Goal: Information Seeking & Learning: Learn about a topic

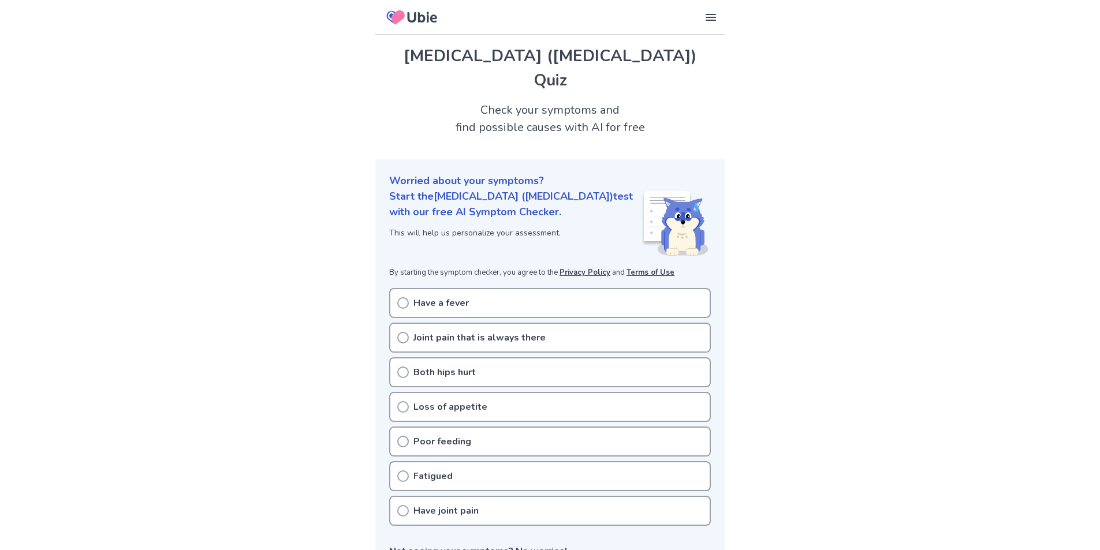
click at [552, 288] on div "Have a fever" at bounding box center [550, 303] width 322 height 30
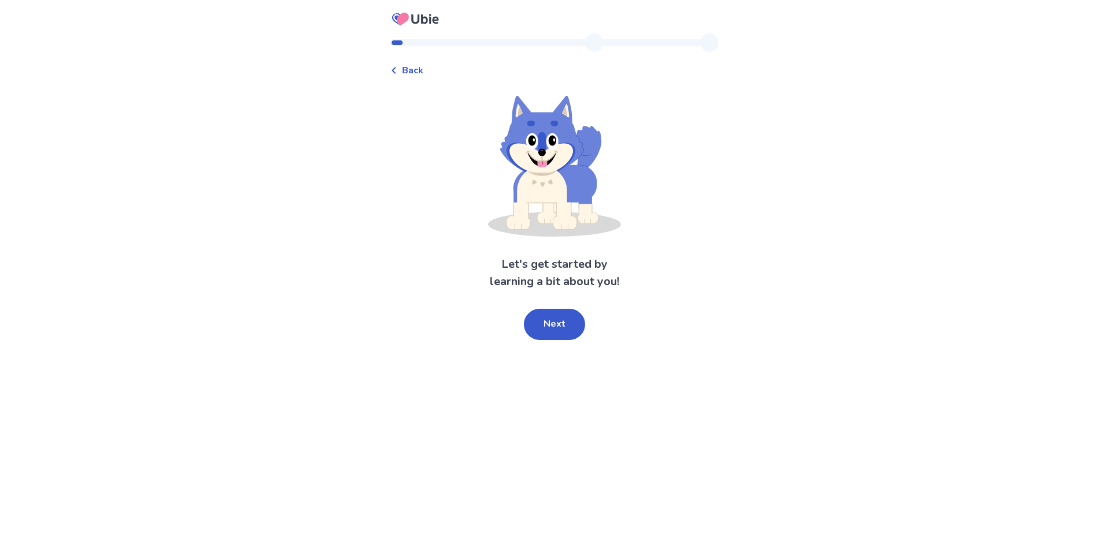
click at [524, 323] on div "Let's get started by learning a bit about you! Next" at bounding box center [554, 218] width 328 height 244
drag, startPoint x: 546, startPoint y: 325, endPoint x: 552, endPoint y: 323, distance: 5.9
click at [548, 324] on button "Next" at bounding box center [554, 324] width 61 height 31
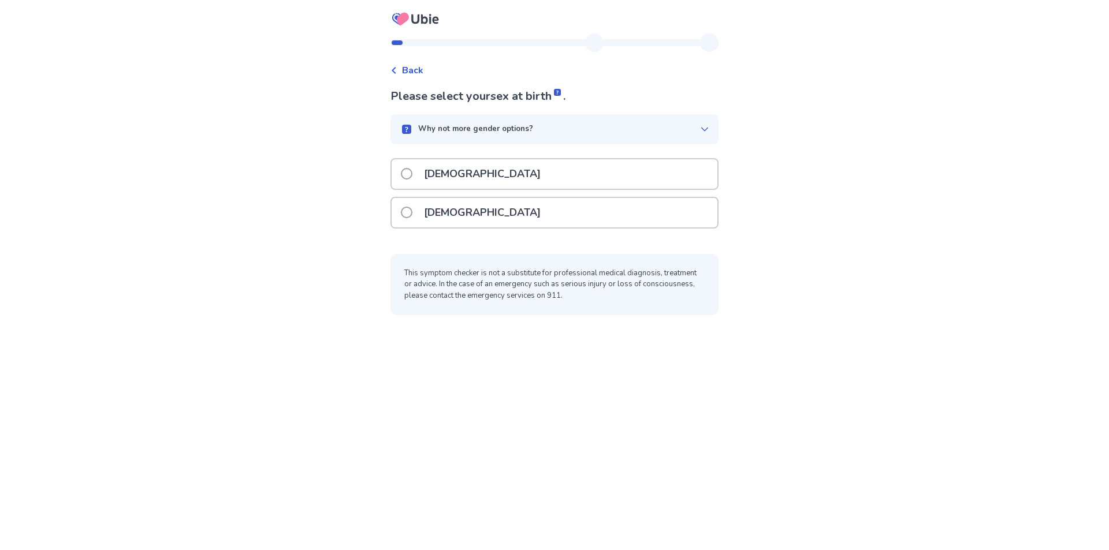
click at [475, 169] on div "[DEMOGRAPHIC_DATA]" at bounding box center [555, 173] width 326 height 29
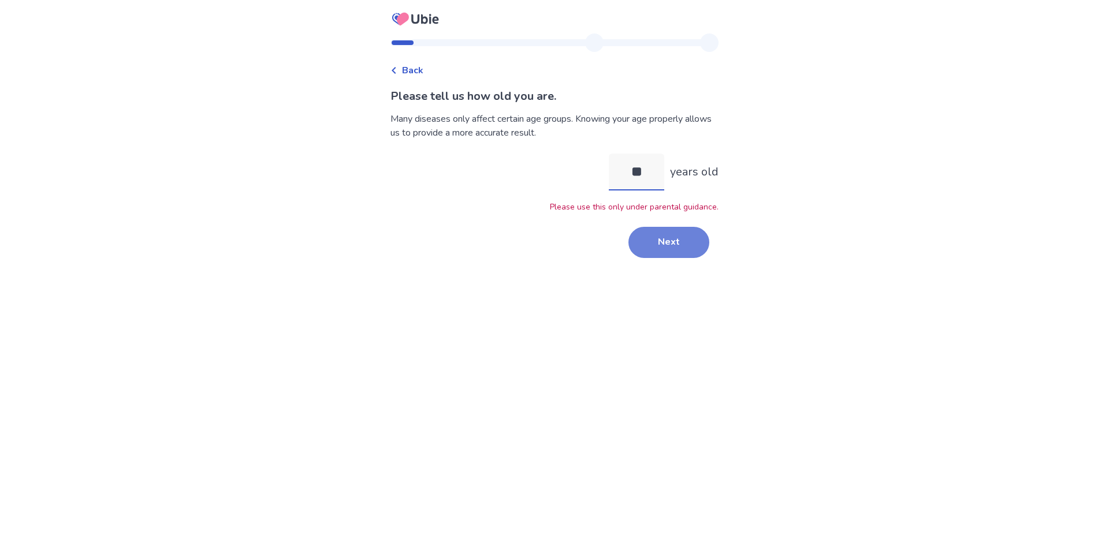
type input "**"
click at [656, 251] on button "Next" at bounding box center [668, 242] width 81 height 31
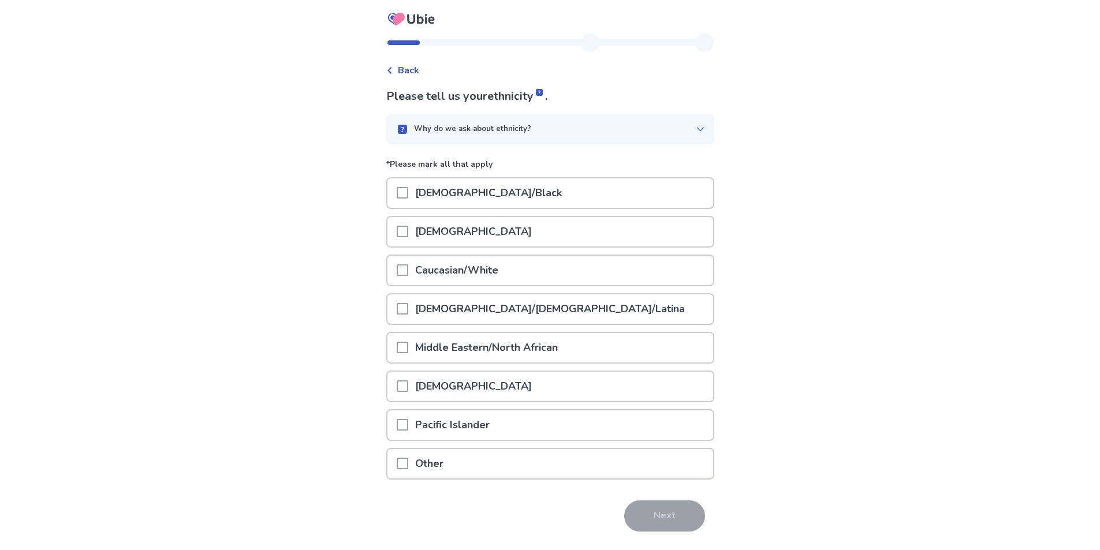
click at [463, 270] on p "Caucasian/White" at bounding box center [456, 270] width 97 height 29
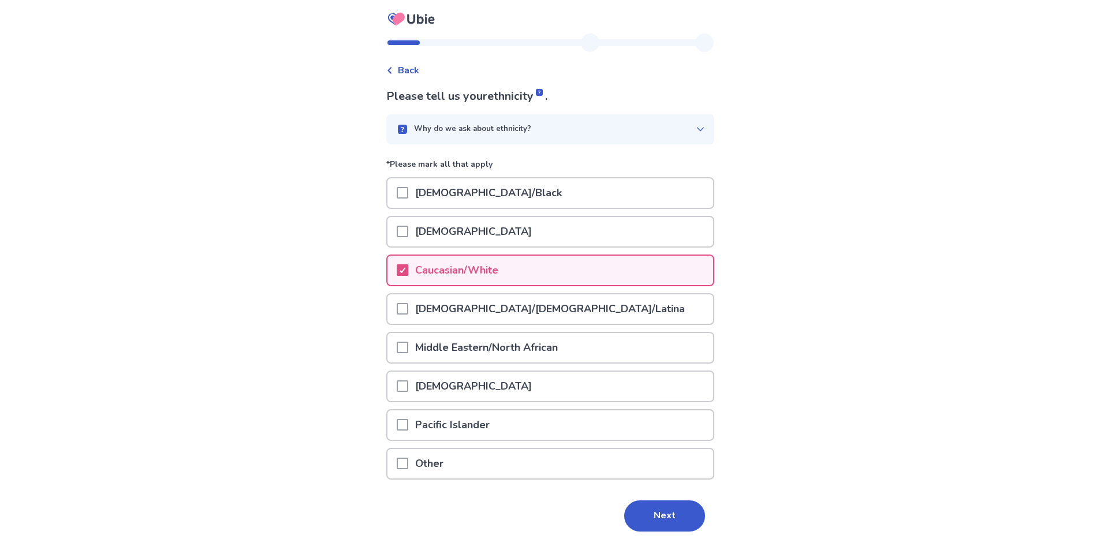
click at [680, 516] on button "Next" at bounding box center [664, 516] width 81 height 31
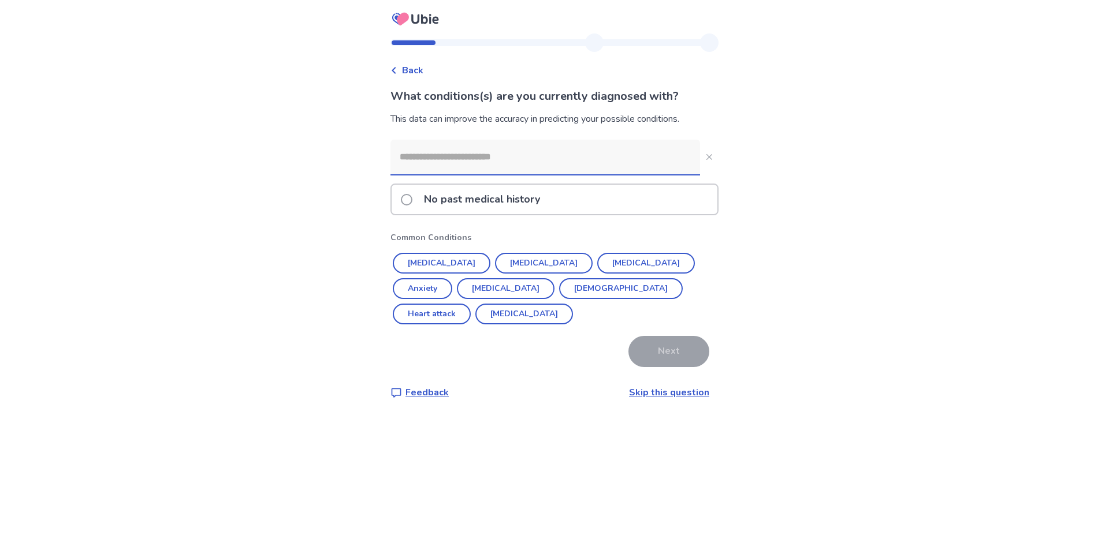
click at [515, 155] on input at bounding box center [545, 157] width 310 height 35
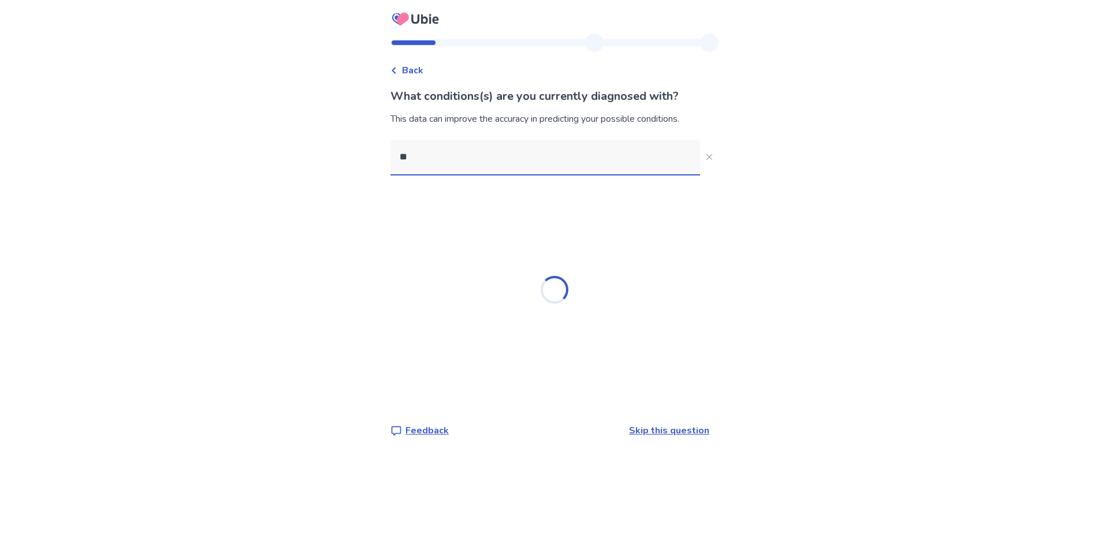
type input "*"
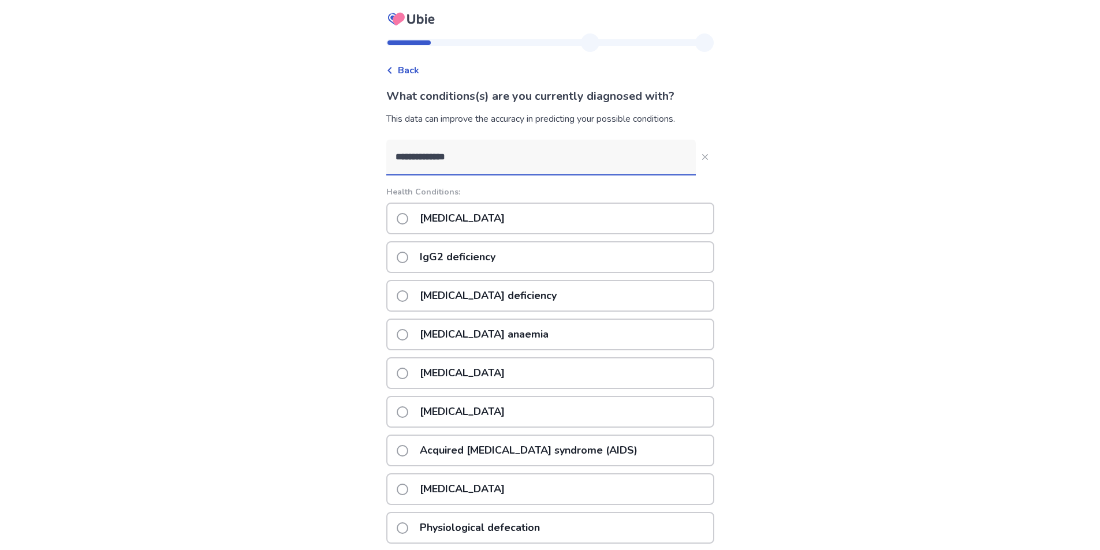
type input "**********"
drag, startPoint x: 563, startPoint y: 152, endPoint x: 334, endPoint y: 136, distance: 229.3
click at [369, 139] on div "**********" at bounding box center [550, 359] width 1100 height 719
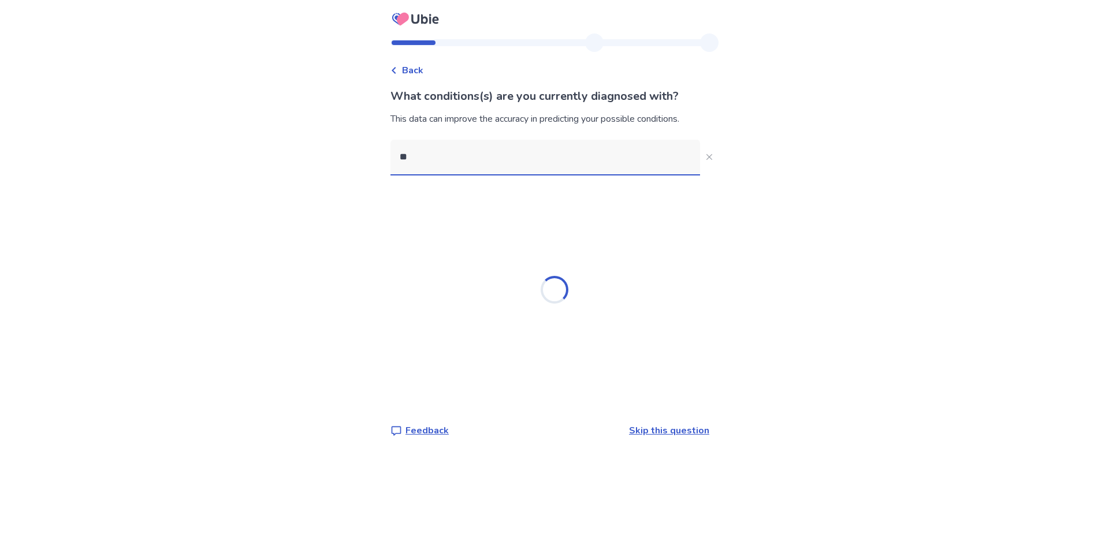
type input "*"
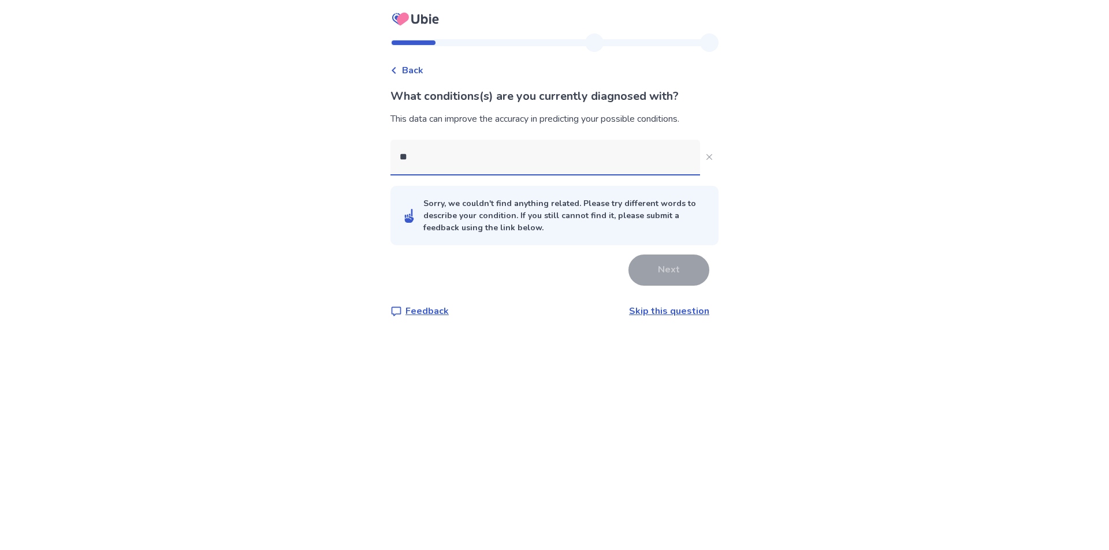
type input "***"
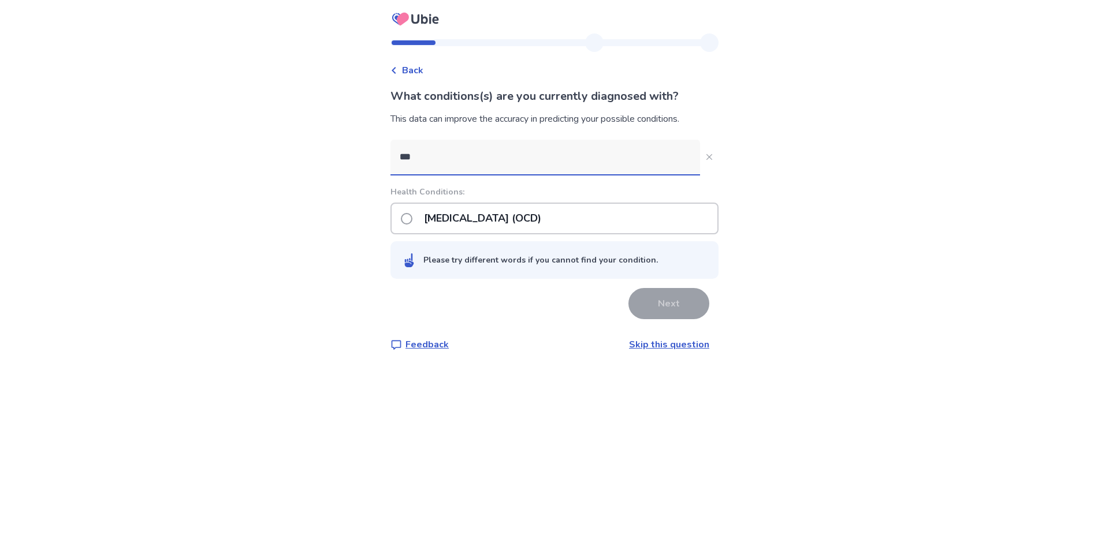
click at [430, 219] on p "[MEDICAL_DATA] (OCD)" at bounding box center [482, 218] width 131 height 29
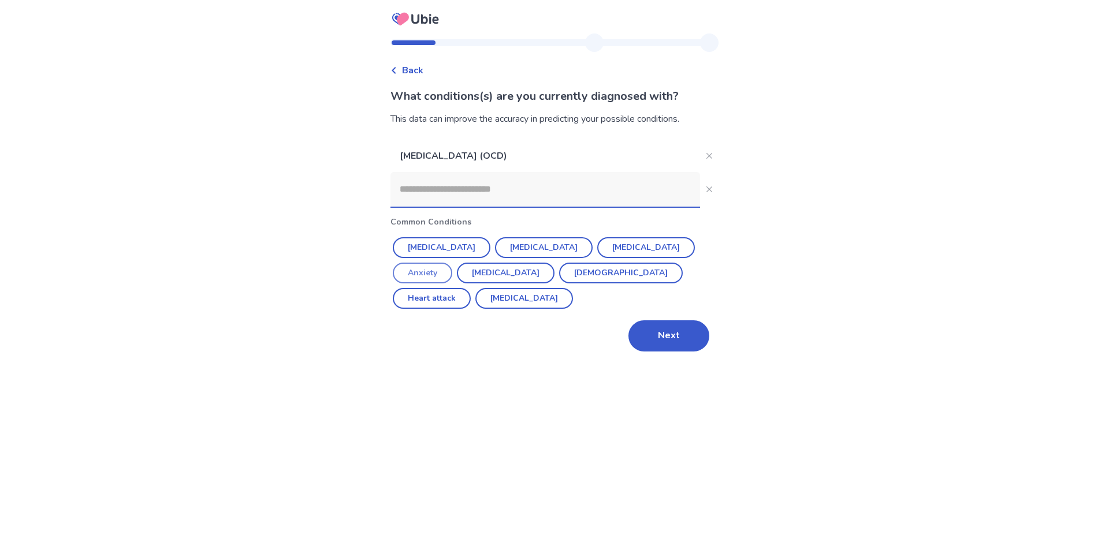
click at [452, 263] on button "Anxiety" at bounding box center [422, 273] width 59 height 21
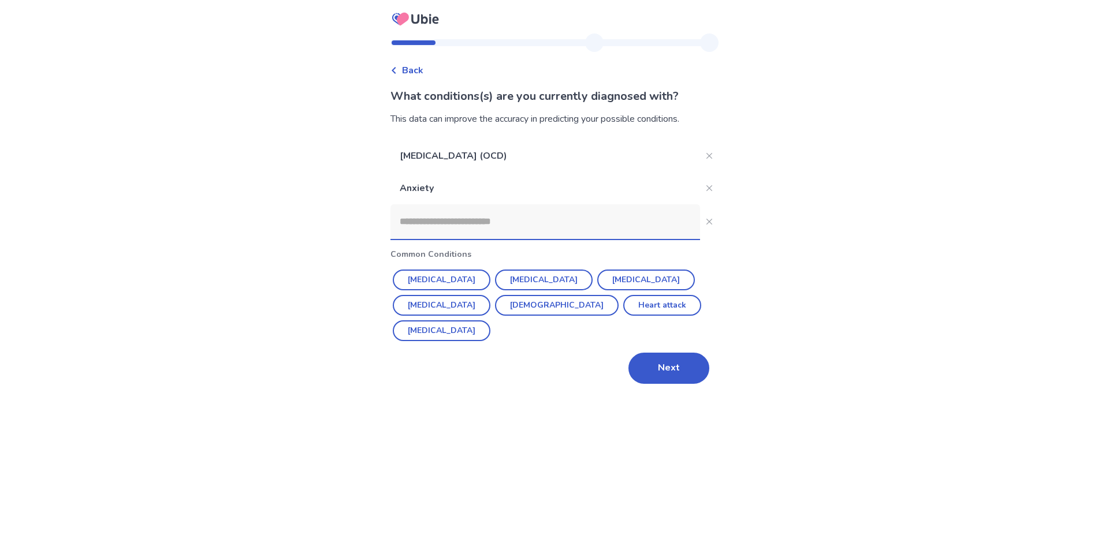
click at [490, 217] on input at bounding box center [545, 221] width 310 height 35
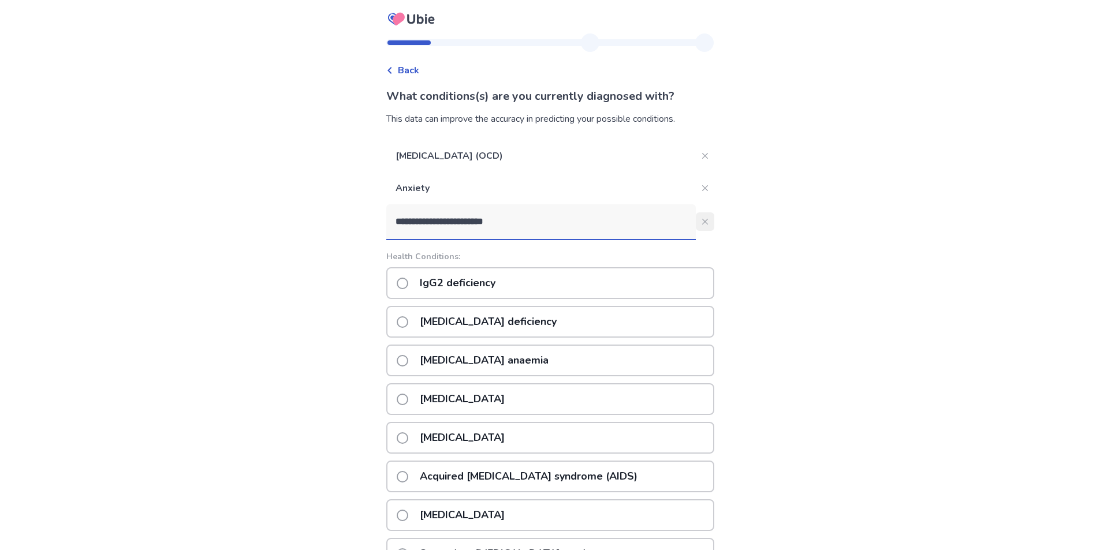
type input "**********"
click at [696, 227] on button "**********" at bounding box center [705, 222] width 18 height 18
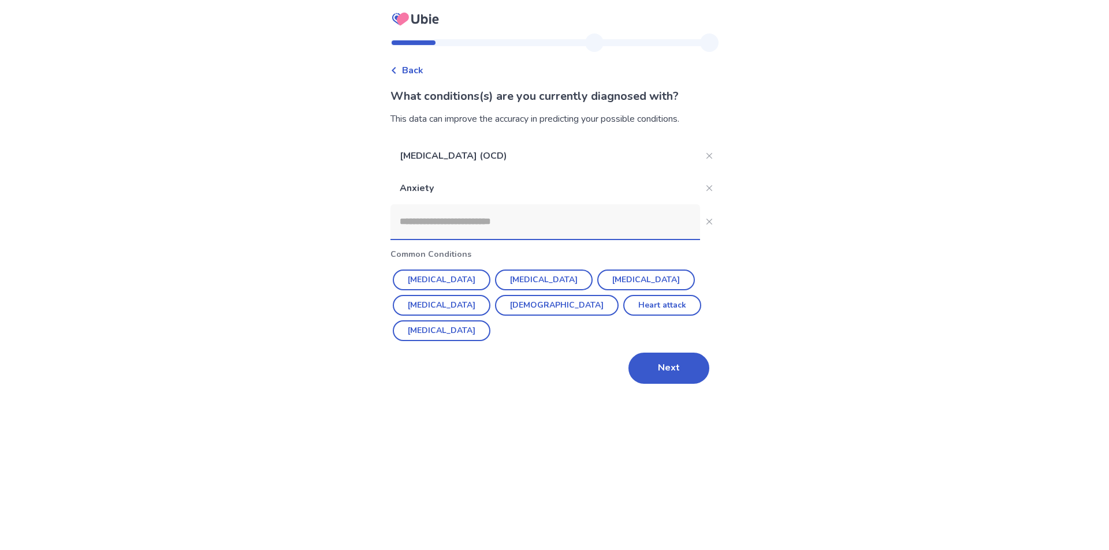
click at [657, 361] on div "Back What conditions(s) are you currently diagnosed with? This data can improve…" at bounding box center [554, 215] width 347 height 364
click at [663, 355] on button "Next" at bounding box center [668, 368] width 81 height 31
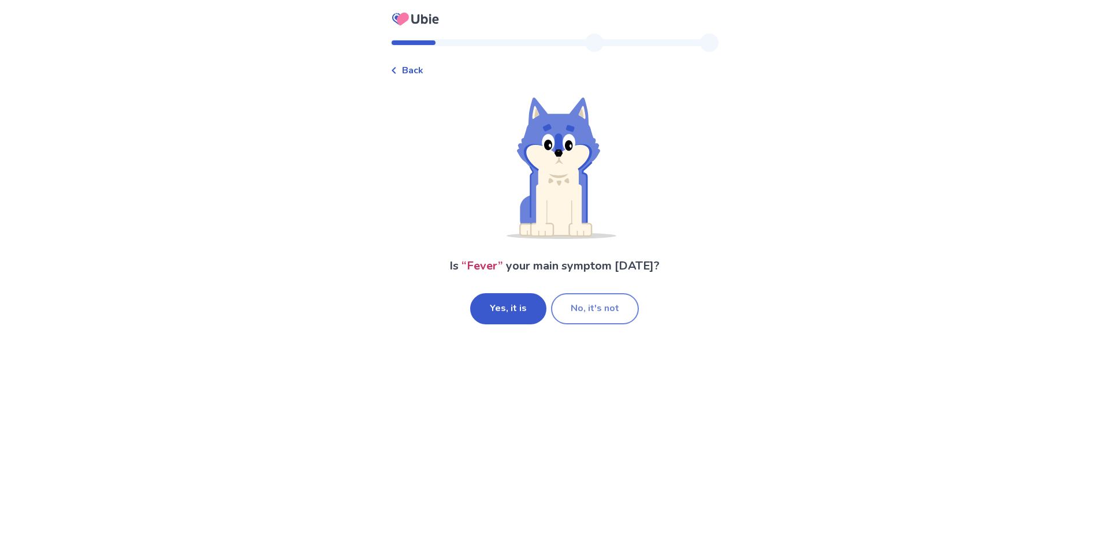
click at [568, 315] on button "No, it's not" at bounding box center [595, 308] width 88 height 31
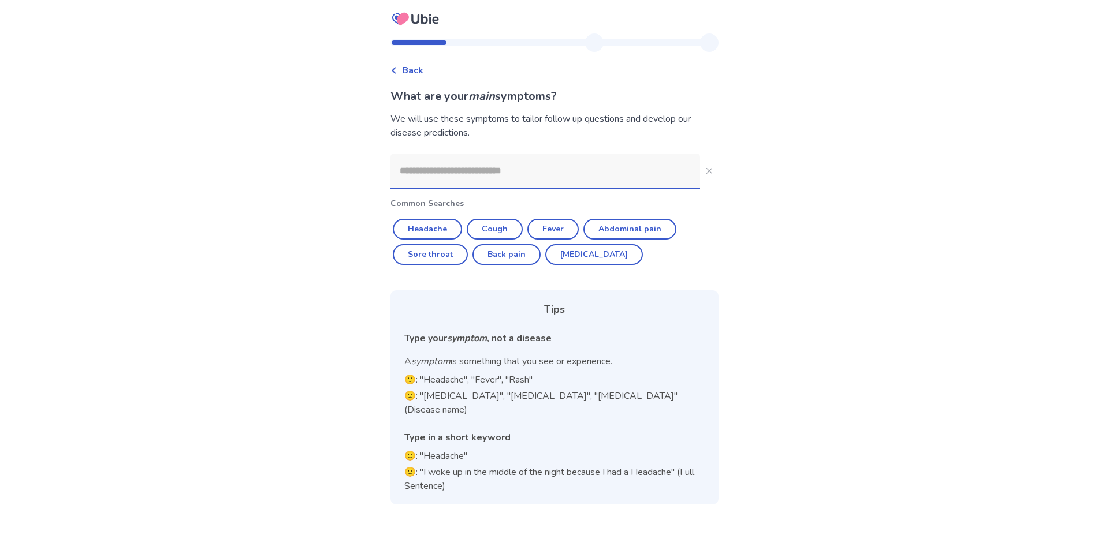
click at [408, 183] on input at bounding box center [545, 171] width 310 height 35
click at [451, 233] on button "Headache" at bounding box center [427, 229] width 69 height 21
type input "********"
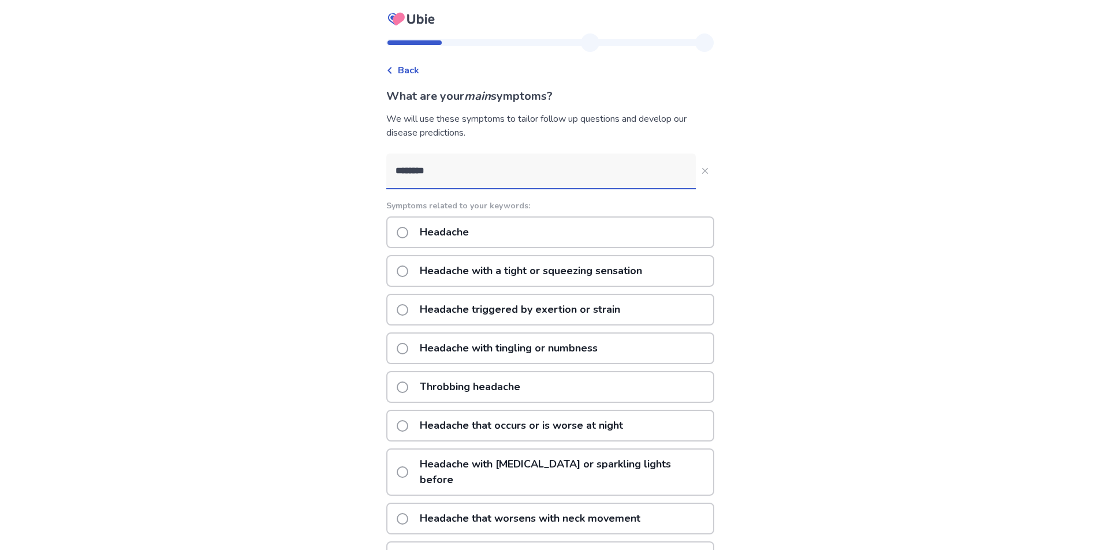
click at [446, 240] on p "Headache" at bounding box center [444, 232] width 63 height 29
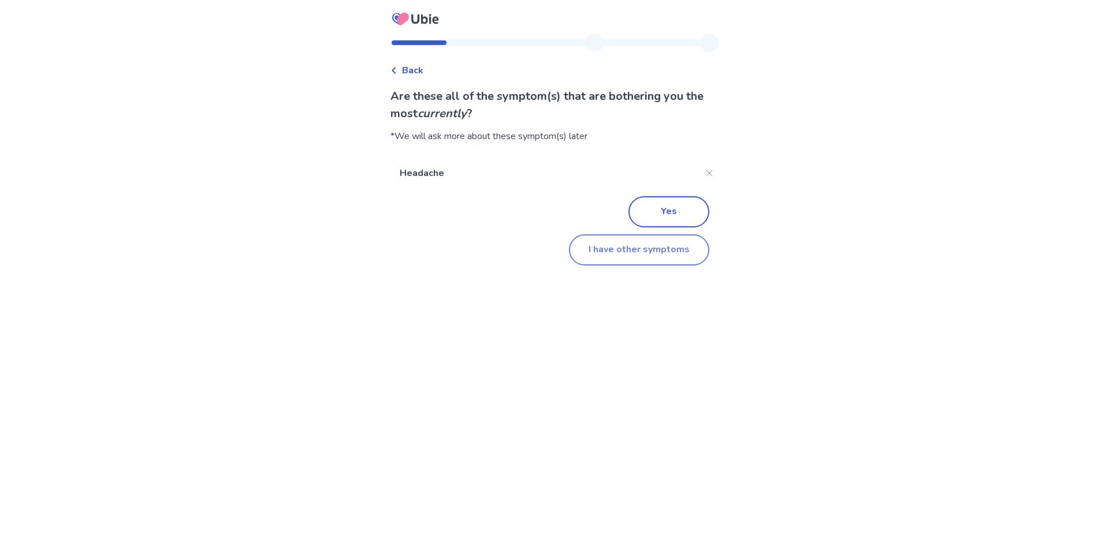
click at [647, 259] on button "I have other symptoms" at bounding box center [639, 249] width 140 height 31
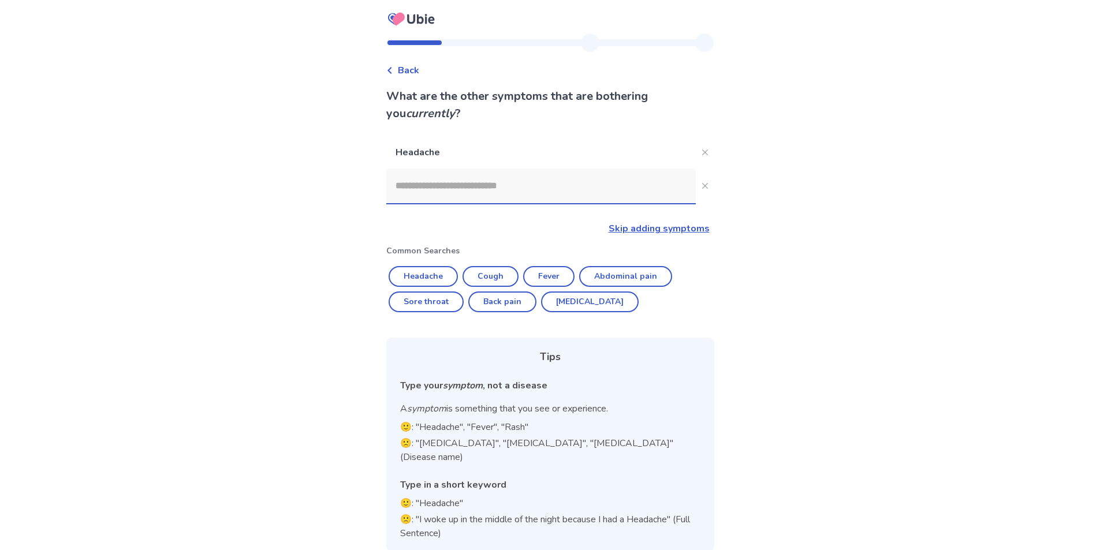
drag, startPoint x: 419, startPoint y: 184, endPoint x: 410, endPoint y: 189, distance: 10.1
click at [421, 184] on input at bounding box center [541, 186] width 310 height 35
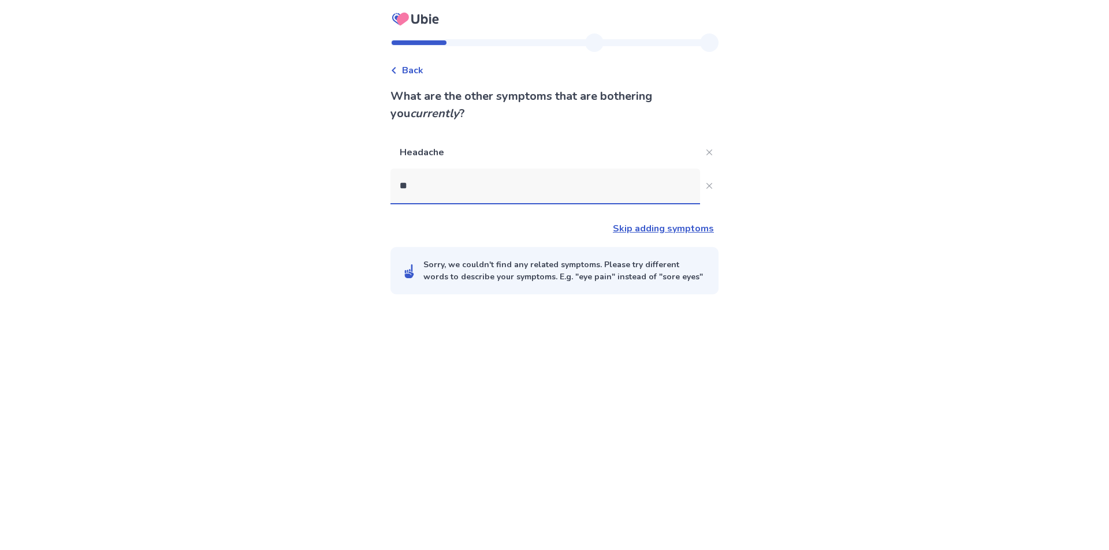
type input "*"
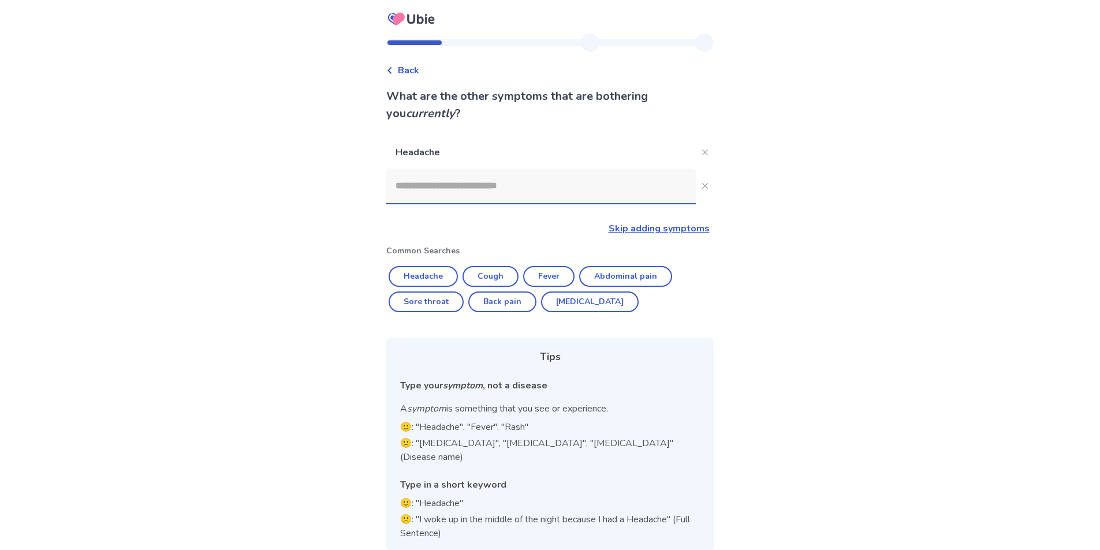
click at [647, 244] on div "Headache Skip adding symptoms Common Searches Headache Cough Fever Abdominal pa…" at bounding box center [550, 344] width 328 height 416
click at [643, 237] on div "Headache Skip adding symptoms Common Searches Headache Cough Fever Abdominal pa…" at bounding box center [550, 344] width 328 height 416
drag, startPoint x: 643, startPoint y: 239, endPoint x: 641, endPoint y: 245, distance: 6.6
click at [641, 245] on div "Headache Skip adding symptoms Common Searches Headache Cough Fever Abdominal pa…" at bounding box center [550, 344] width 328 height 416
click at [640, 233] on link "Skip adding symptoms" at bounding box center [659, 228] width 101 height 13
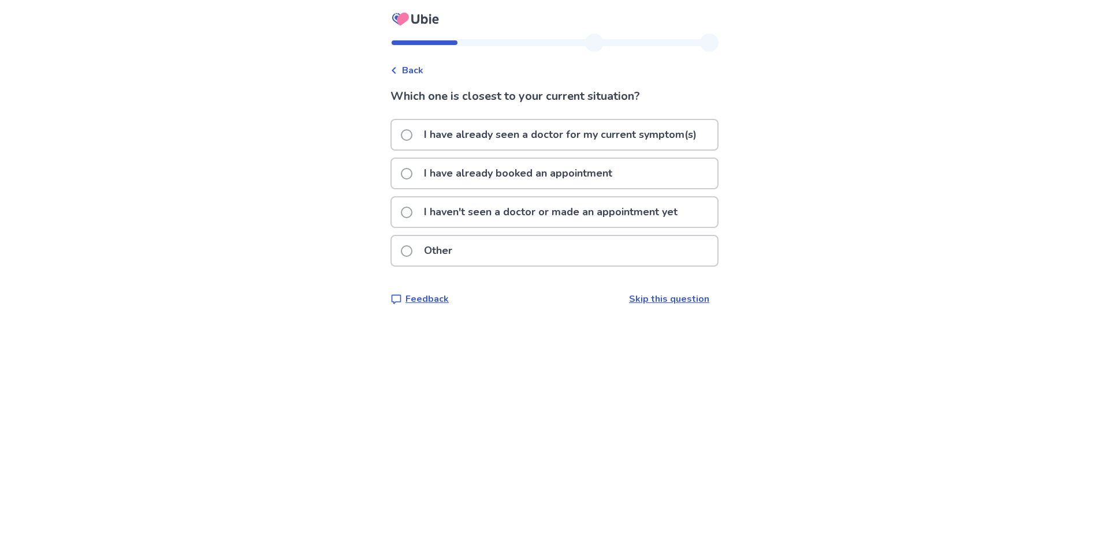
click at [548, 218] on p "I haven't seen a doctor or made an appointment yet" at bounding box center [550, 212] width 267 height 29
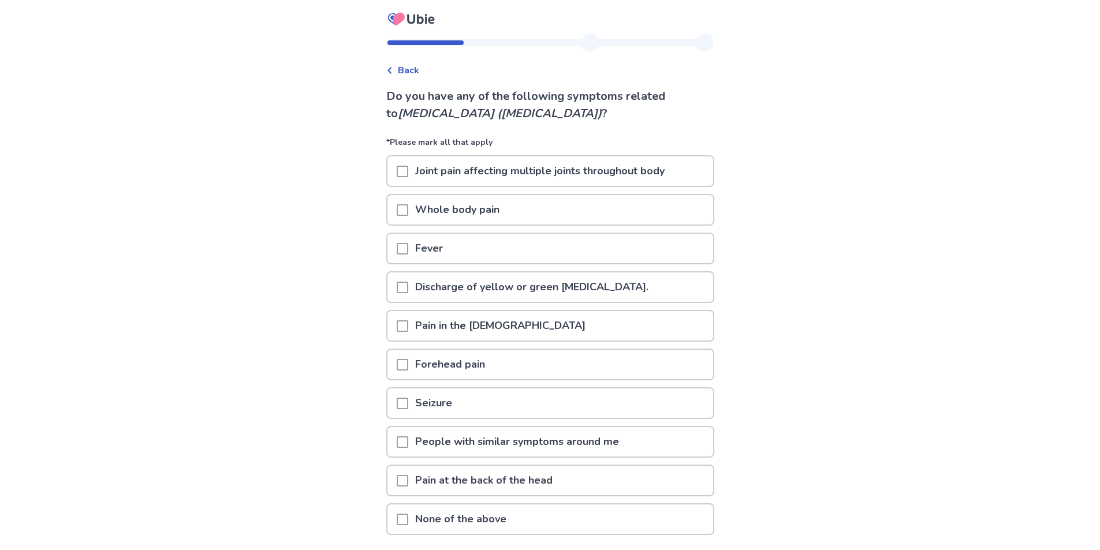
click at [450, 361] on p "Forehead pain" at bounding box center [450, 364] width 84 height 29
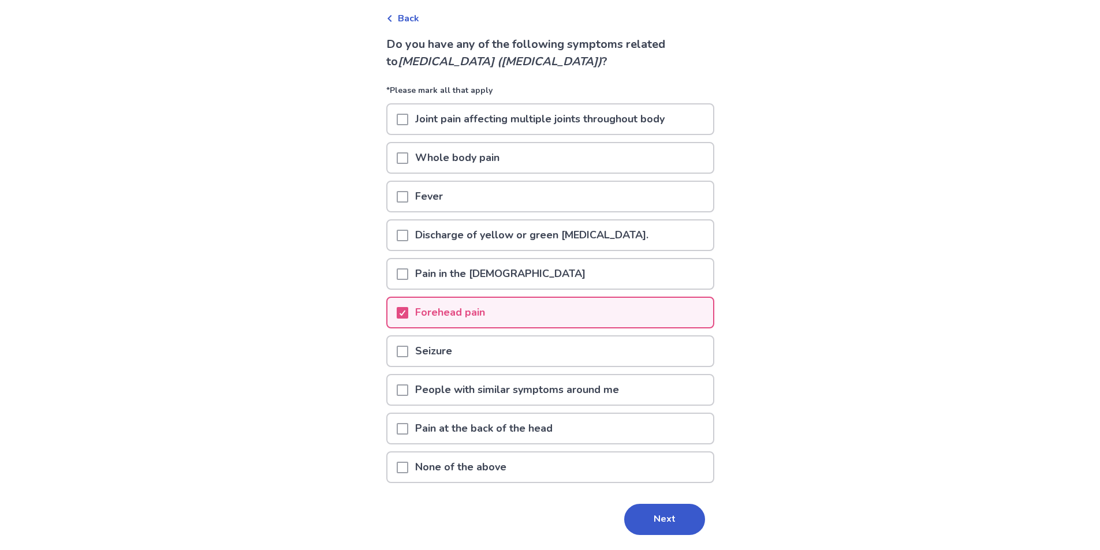
scroll to position [88, 0]
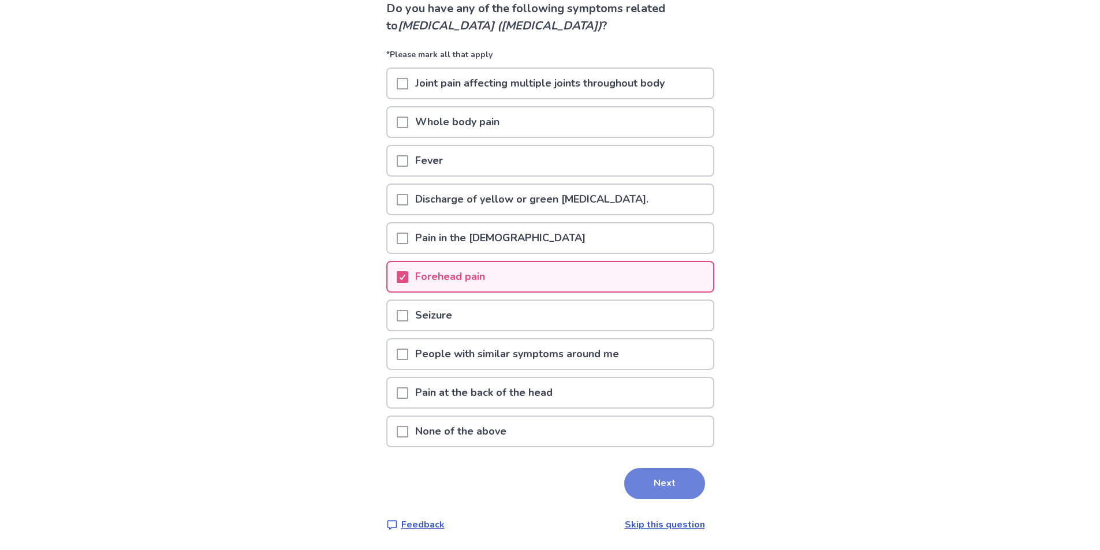
click at [639, 478] on button "Next" at bounding box center [664, 483] width 81 height 31
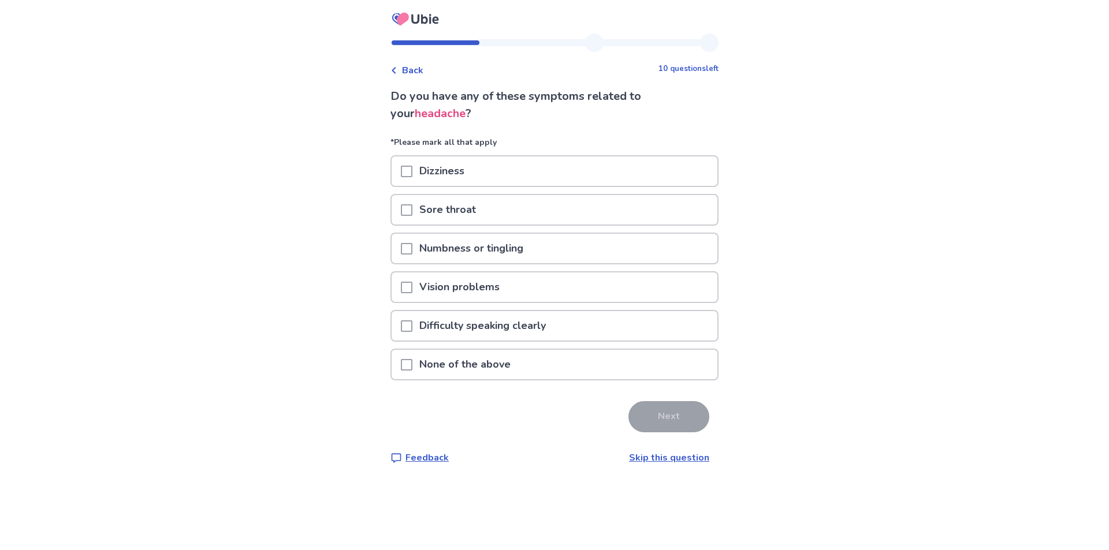
click at [586, 210] on div "Sore throat" at bounding box center [555, 209] width 326 height 29
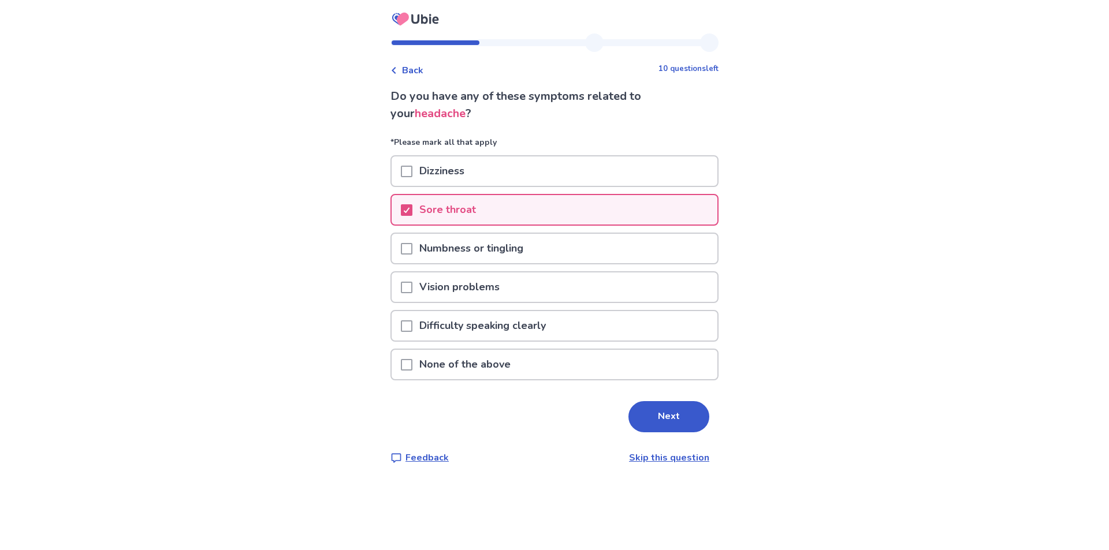
click at [697, 207] on div "Sore throat" at bounding box center [555, 209] width 326 height 29
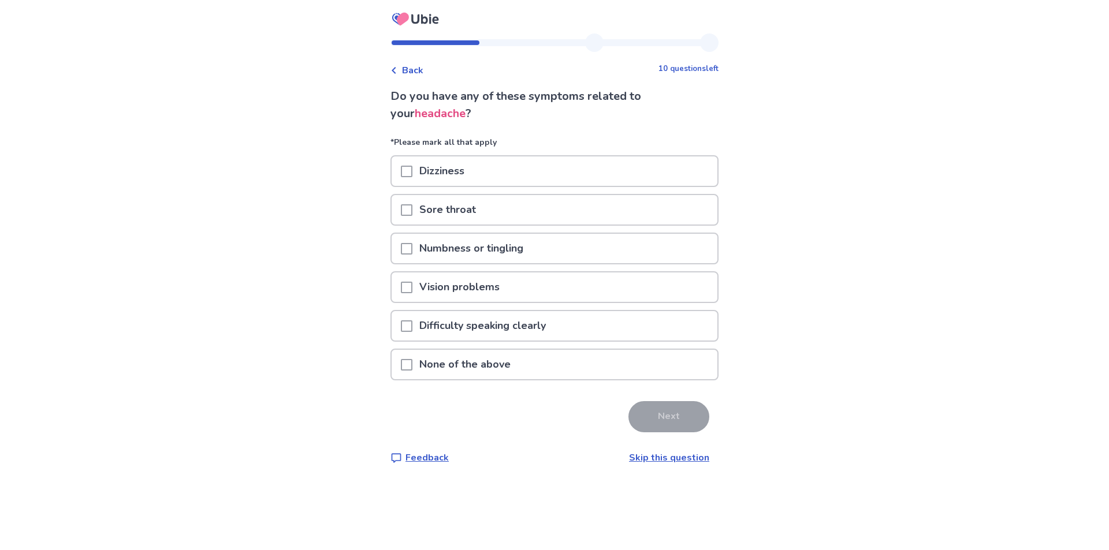
click at [450, 344] on div "Difficulty speaking clearly" at bounding box center [554, 329] width 328 height 39
drag, startPoint x: 460, startPoint y: 364, endPoint x: 628, endPoint y: 390, distance: 170.0
click at [461, 364] on p "None of the above" at bounding box center [464, 364] width 105 height 29
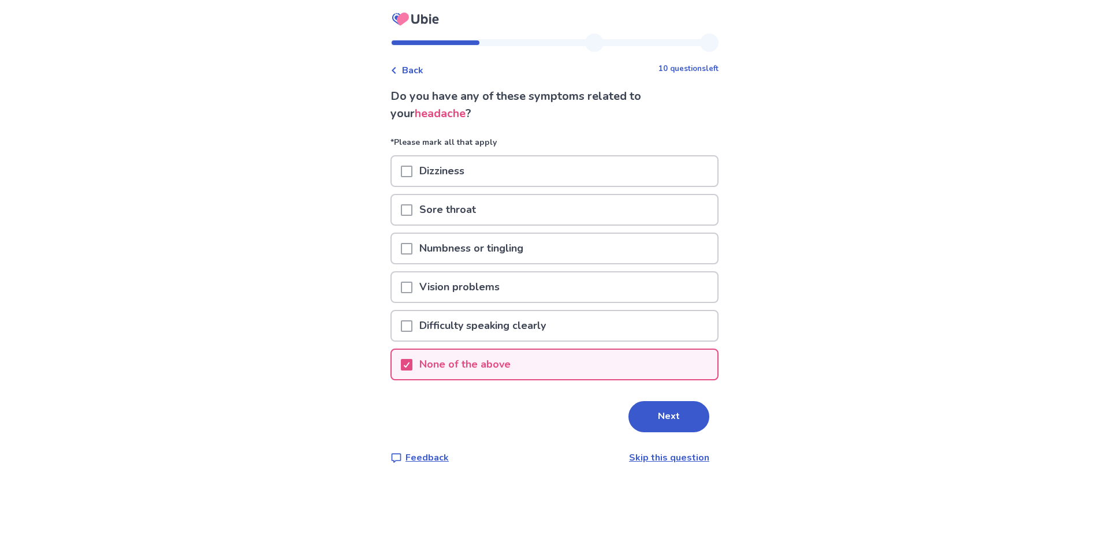
click at [676, 411] on button "Next" at bounding box center [668, 416] width 81 height 31
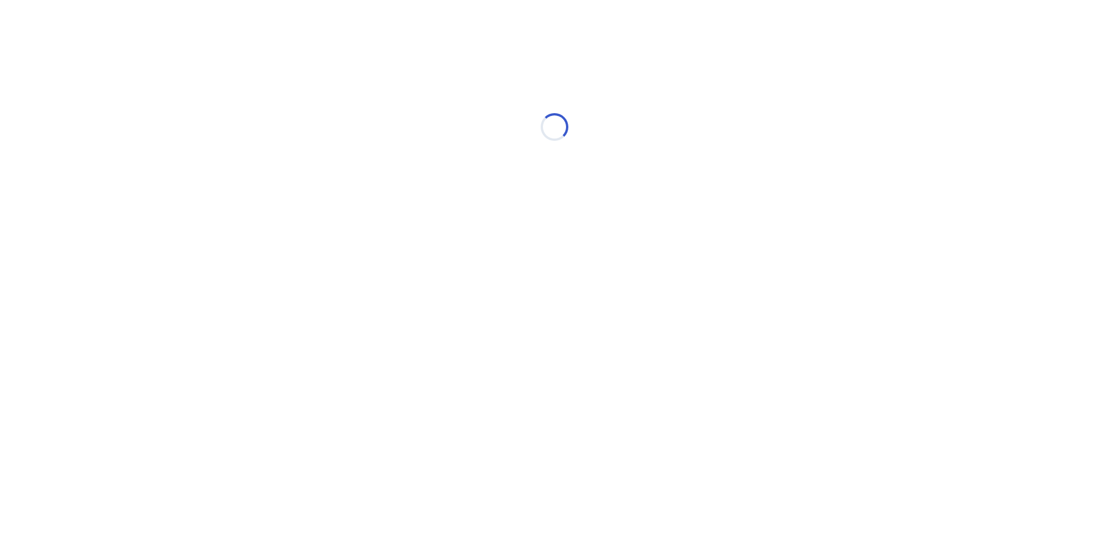
select select "*"
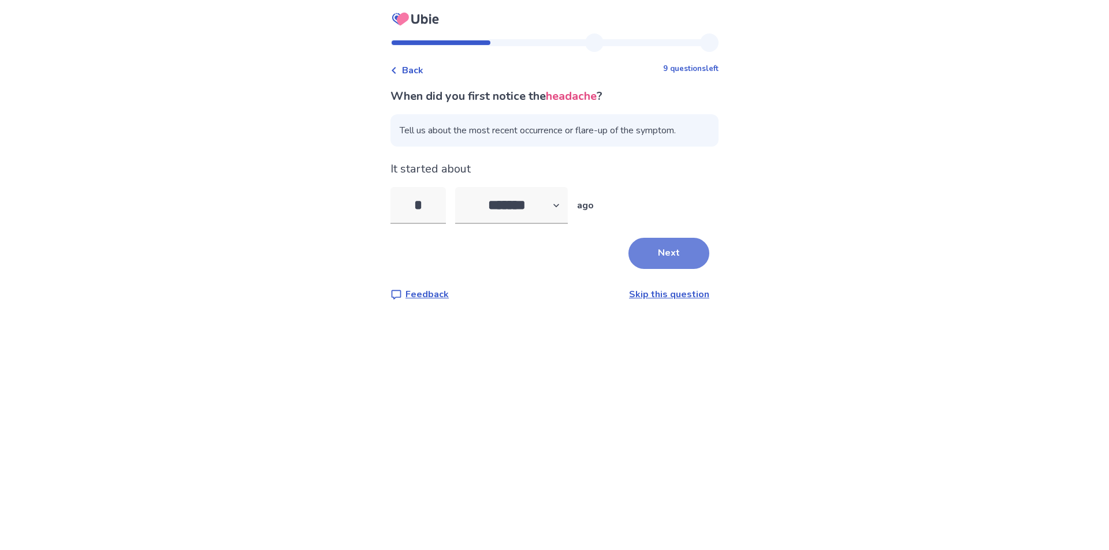
type input "*"
click at [638, 250] on button "Next" at bounding box center [668, 253] width 81 height 31
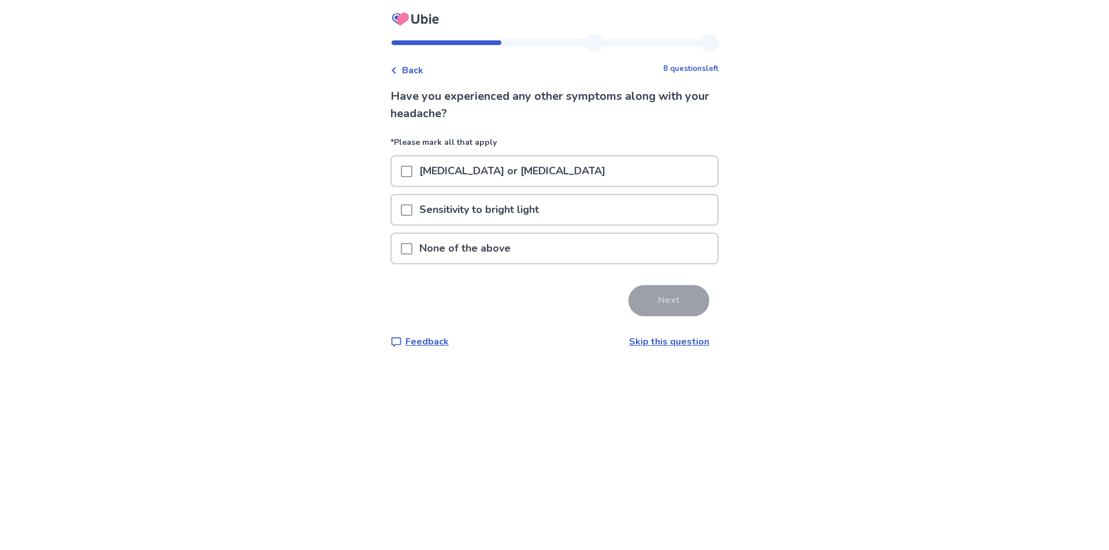
click at [494, 249] on p "None of the above" at bounding box center [464, 248] width 105 height 29
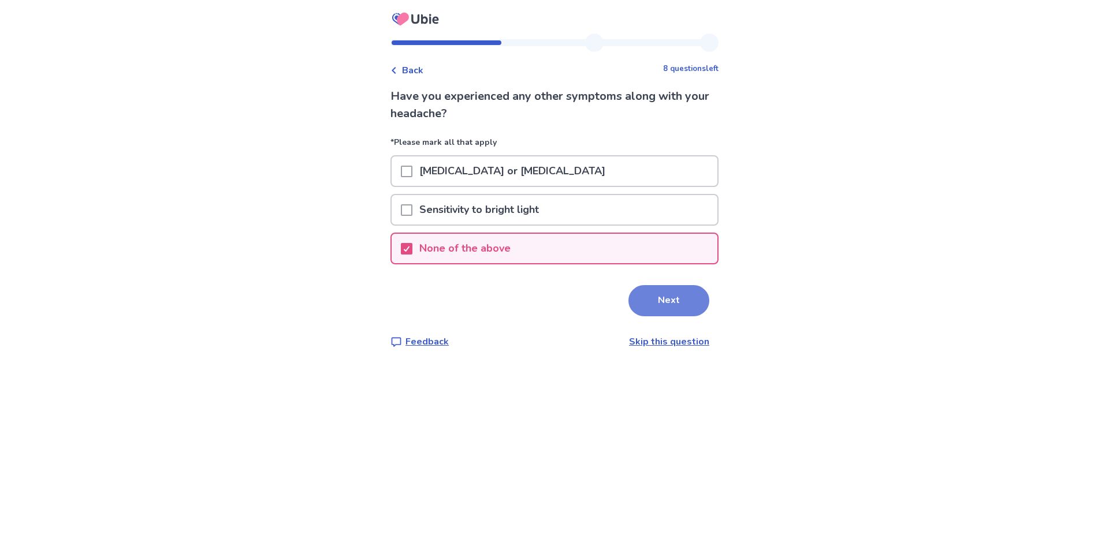
click at [647, 310] on button "Next" at bounding box center [668, 300] width 81 height 31
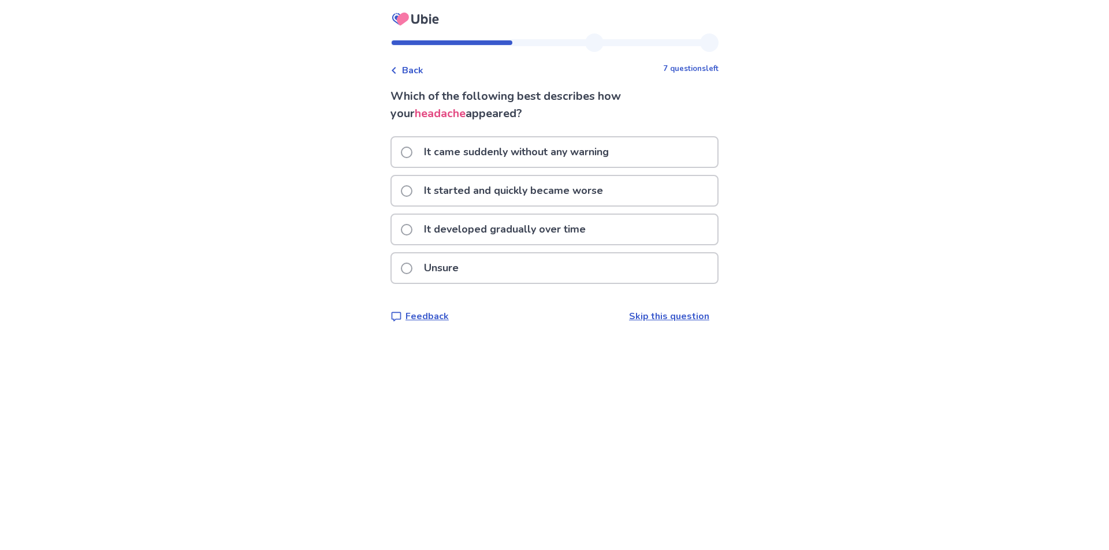
click at [483, 159] on p "It came suddenly without any warning" at bounding box center [516, 151] width 199 height 29
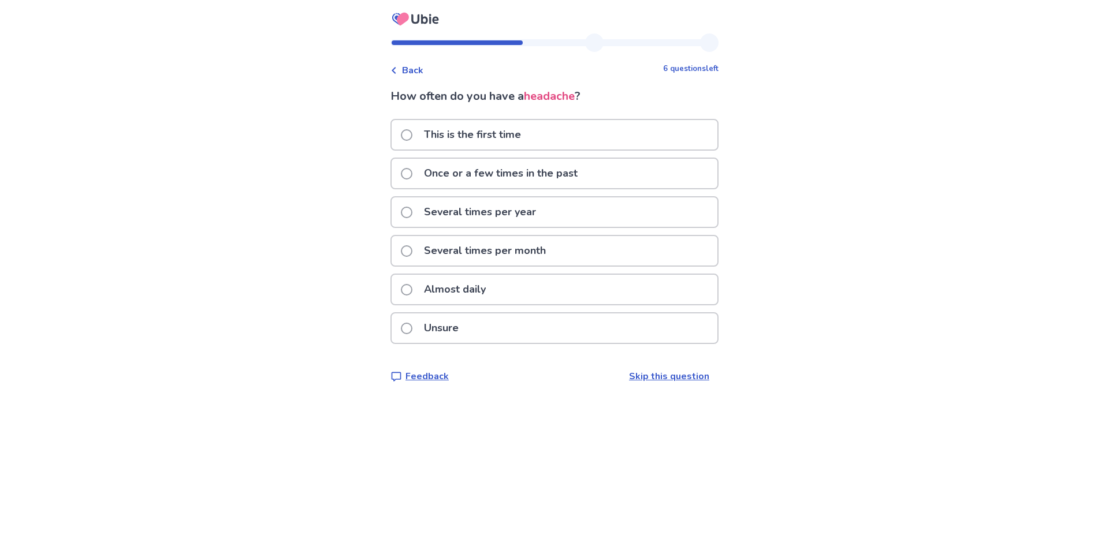
click at [502, 264] on p "Several times per month" at bounding box center [485, 250] width 136 height 29
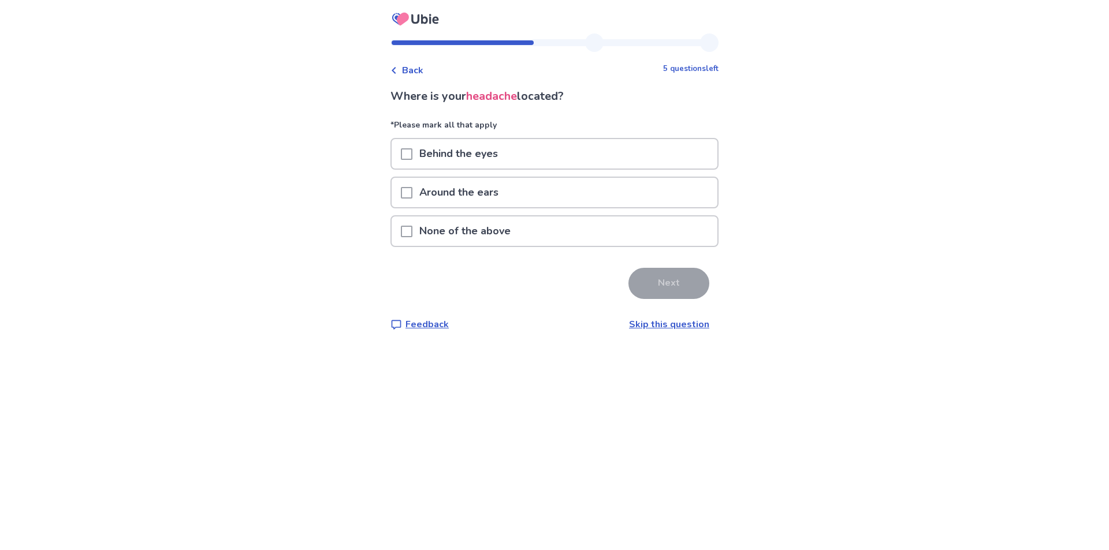
click at [481, 225] on p "None of the above" at bounding box center [464, 231] width 105 height 29
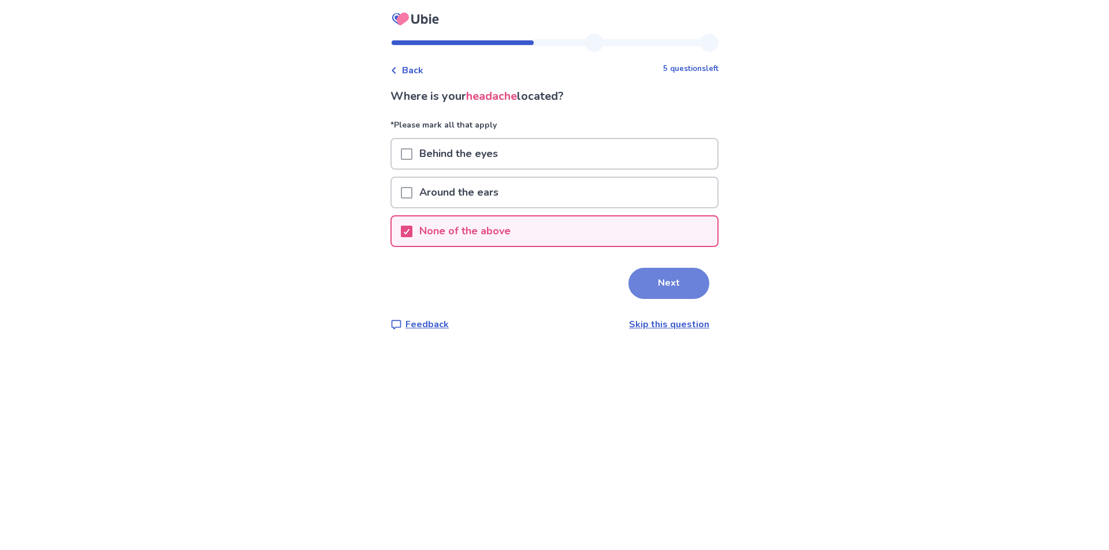
click at [671, 297] on button "Next" at bounding box center [668, 283] width 81 height 31
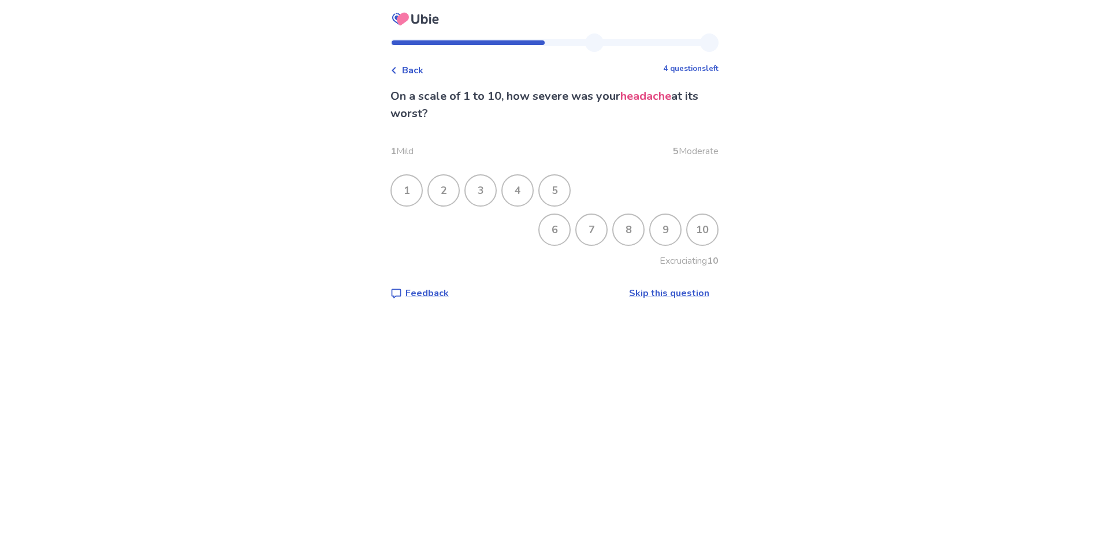
click at [532, 193] on div "4" at bounding box center [517, 191] width 30 height 30
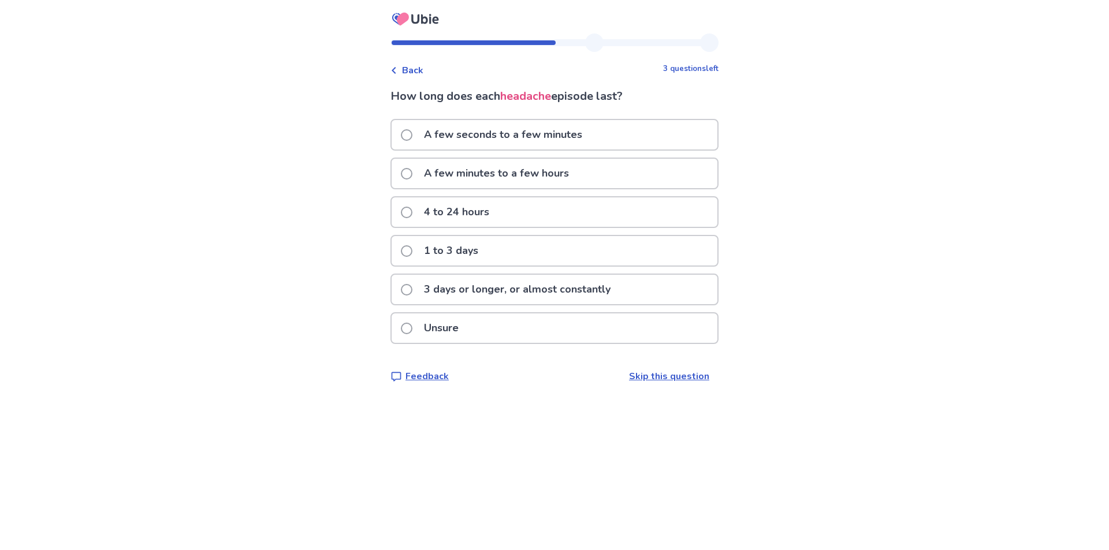
click at [520, 174] on p "A few minutes to a few hours" at bounding box center [496, 173] width 159 height 29
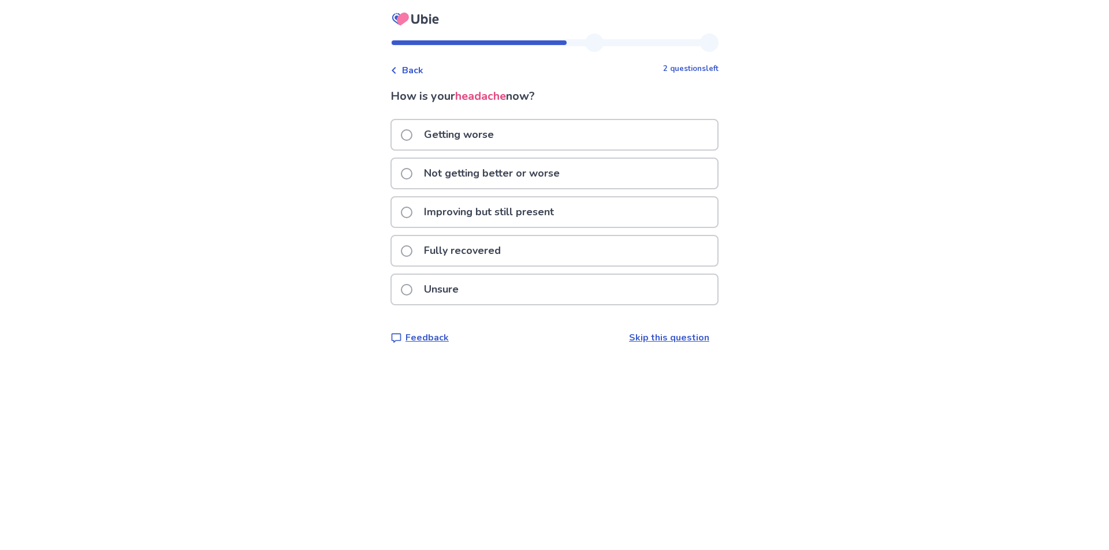
click at [571, 169] on div "Not getting better or worse" at bounding box center [555, 173] width 326 height 29
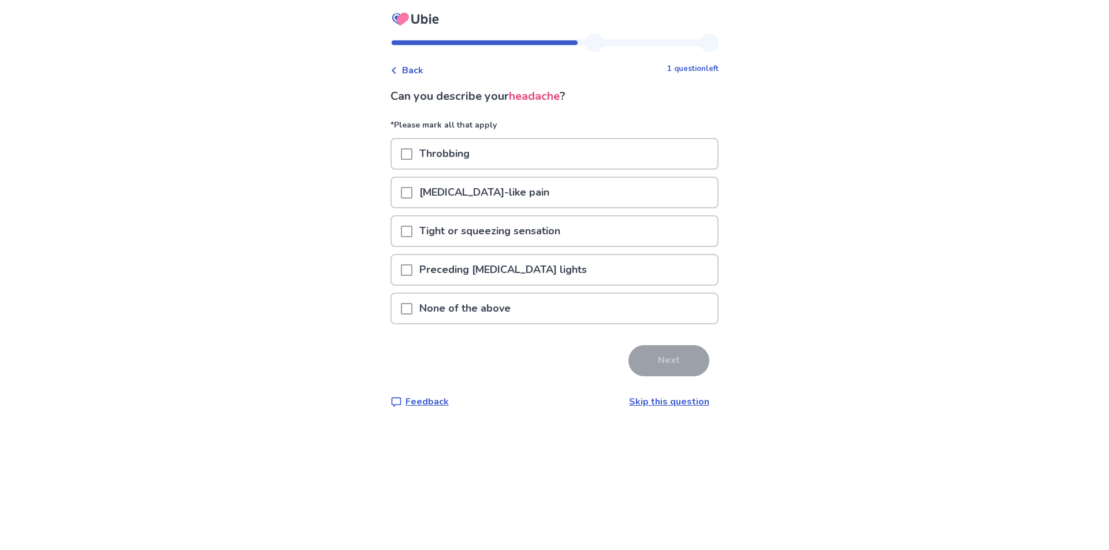
click at [544, 189] on div "[MEDICAL_DATA]-like pain" at bounding box center [555, 192] width 326 height 29
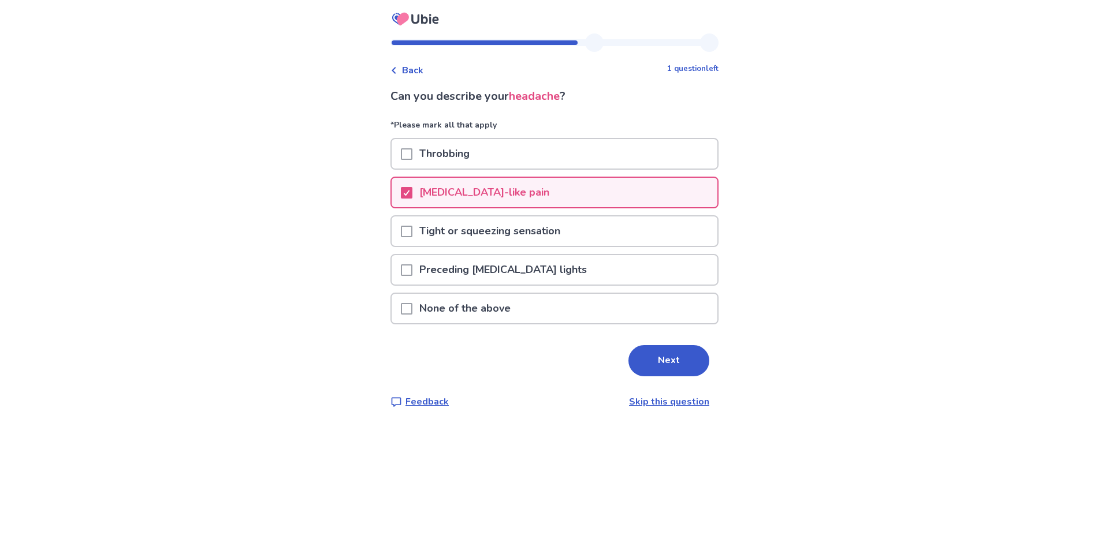
click at [553, 136] on p "*Please mark all that apply" at bounding box center [554, 128] width 328 height 19
click at [558, 152] on div "Throbbing" at bounding box center [555, 153] width 326 height 29
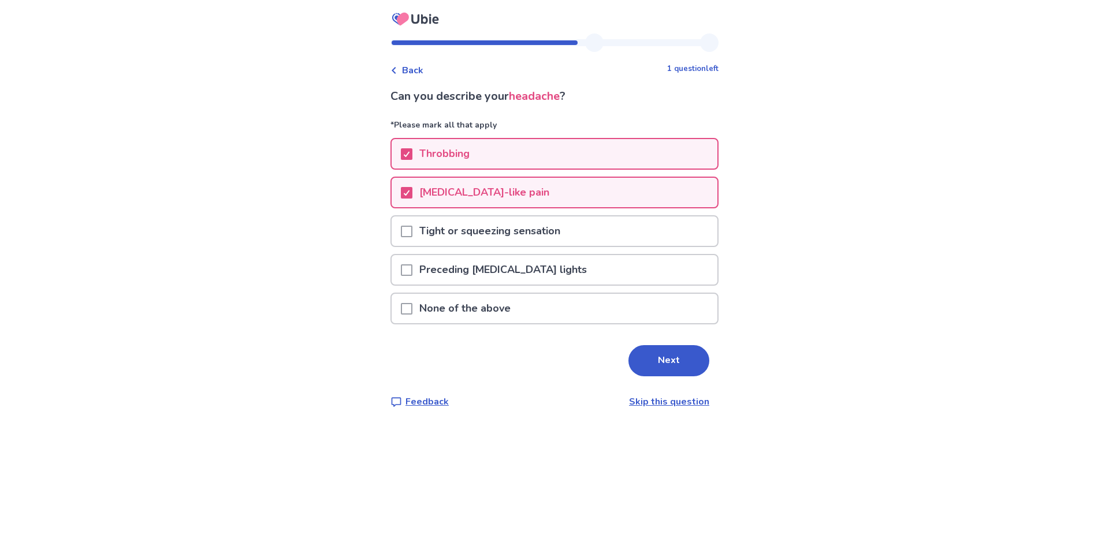
click at [564, 179] on div "[MEDICAL_DATA]-like pain" at bounding box center [555, 192] width 326 height 29
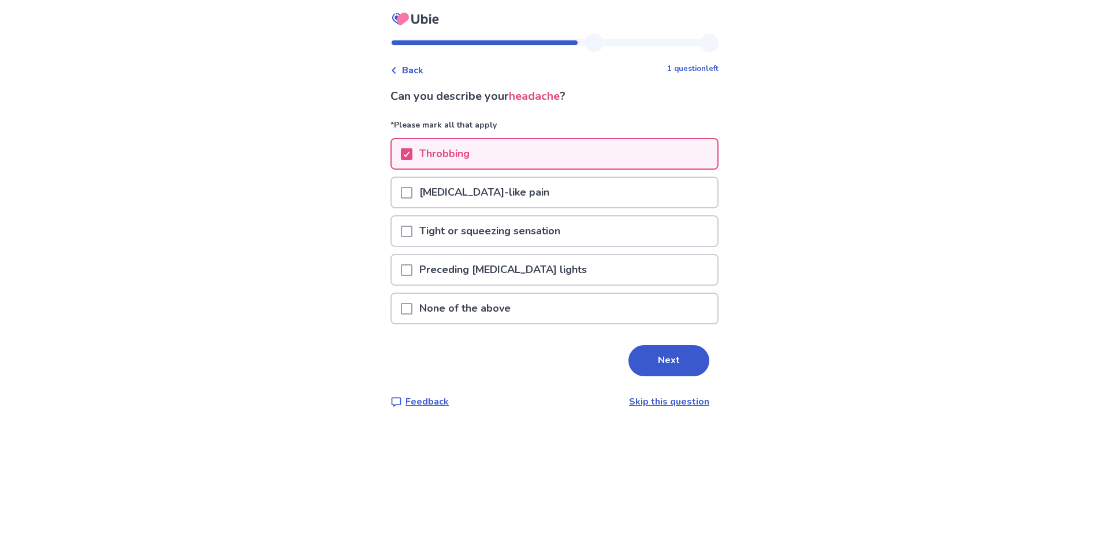
click at [553, 133] on p "*Please mark all that apply" at bounding box center [554, 128] width 328 height 19
click at [553, 140] on div "Throbbing" at bounding box center [555, 153] width 326 height 29
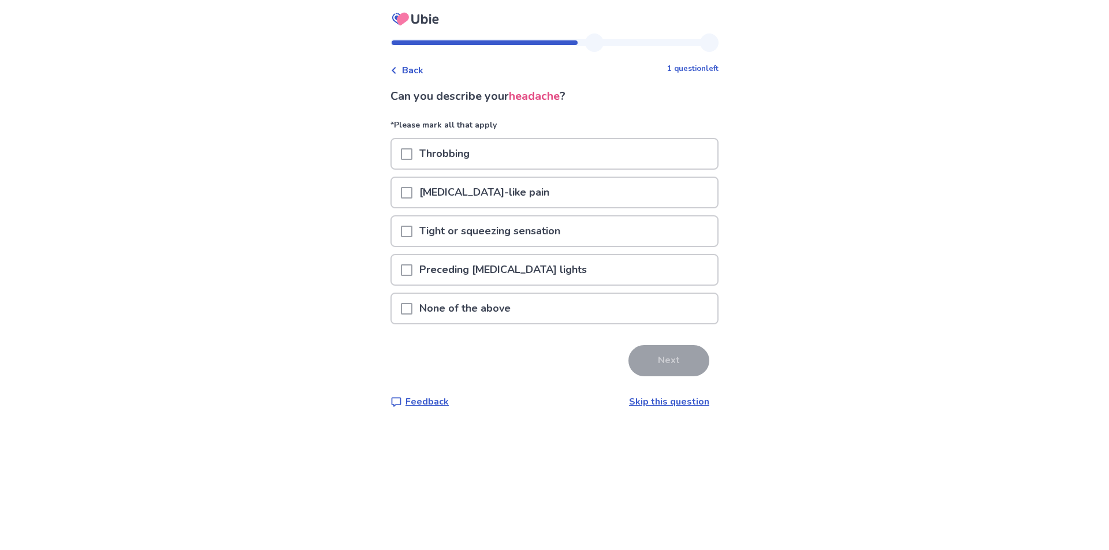
click at [567, 196] on div "[MEDICAL_DATA]-like pain" at bounding box center [555, 192] width 326 height 29
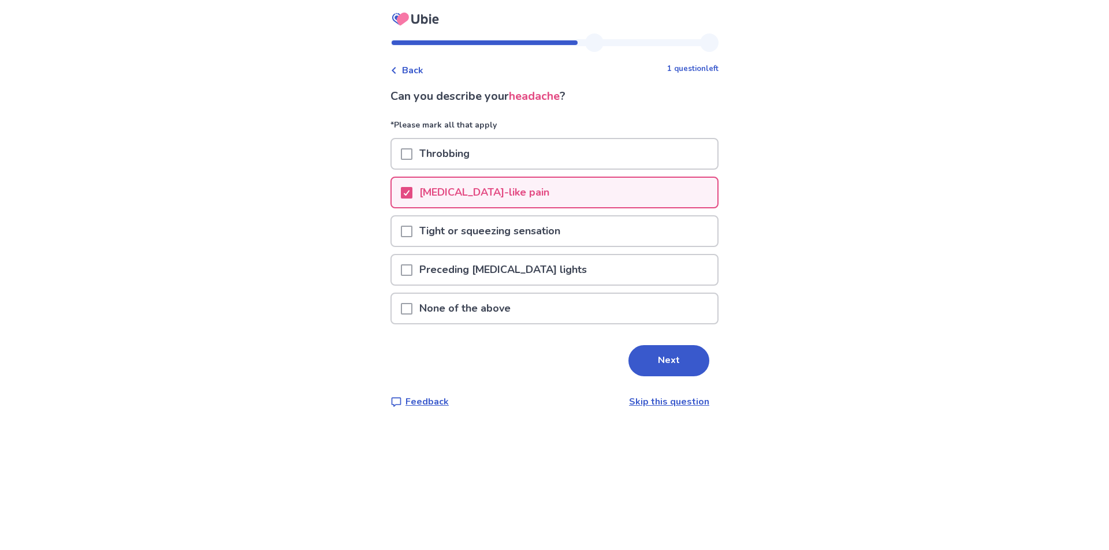
drag, startPoint x: 669, startPoint y: 370, endPoint x: 660, endPoint y: 371, distance: 9.3
click at [667, 371] on button "Next" at bounding box center [668, 360] width 81 height 31
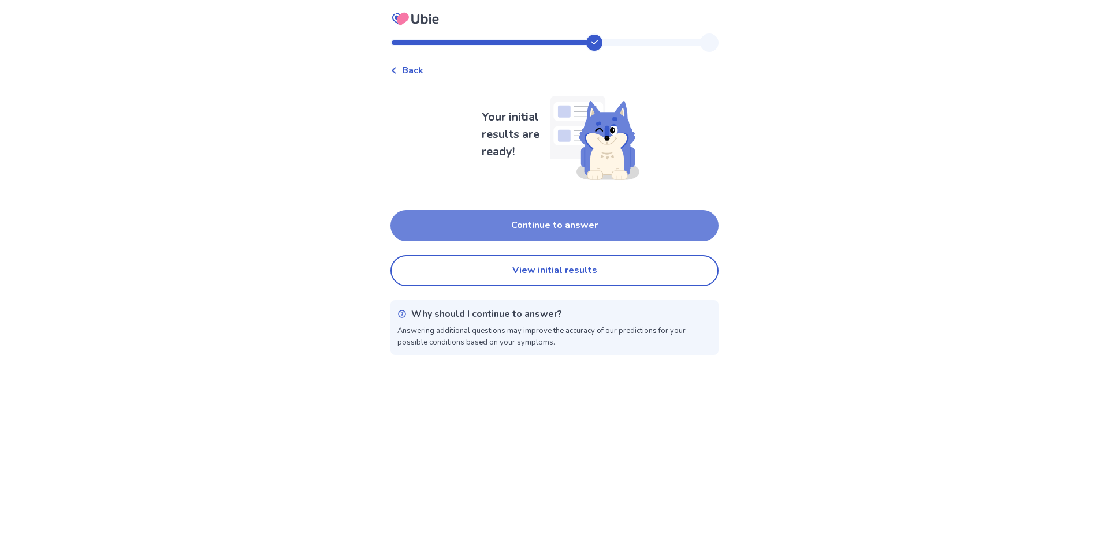
click at [542, 232] on button "Continue to answer" at bounding box center [554, 225] width 328 height 31
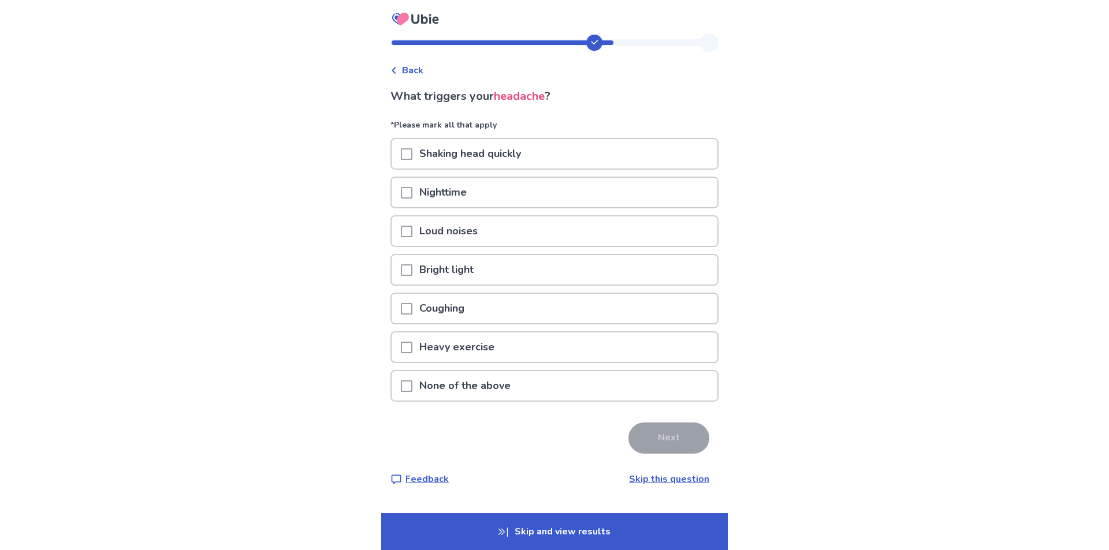
click at [518, 385] on p "None of the above" at bounding box center [464, 385] width 105 height 29
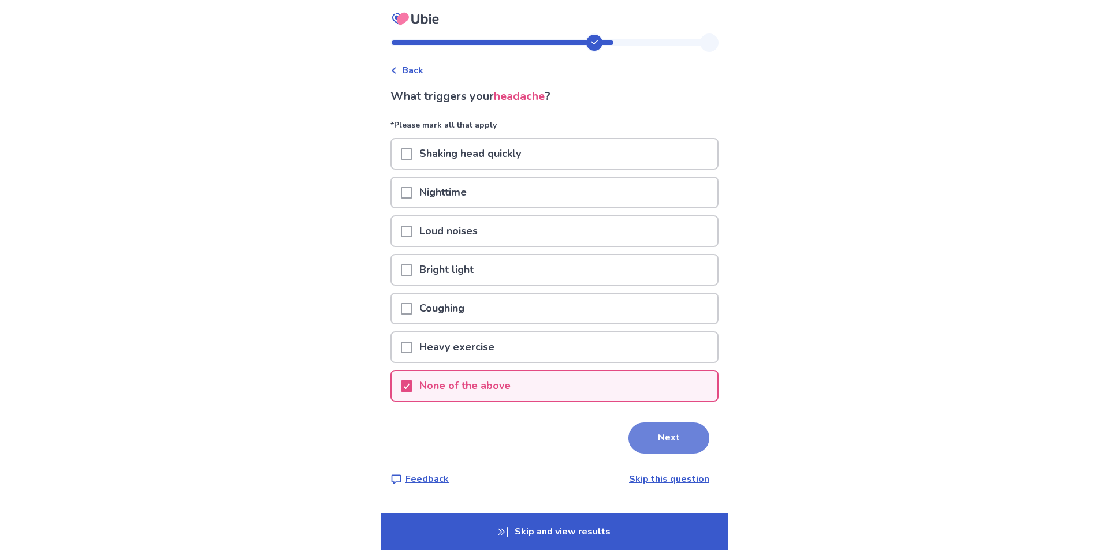
click at [645, 444] on button "Next" at bounding box center [668, 438] width 81 height 31
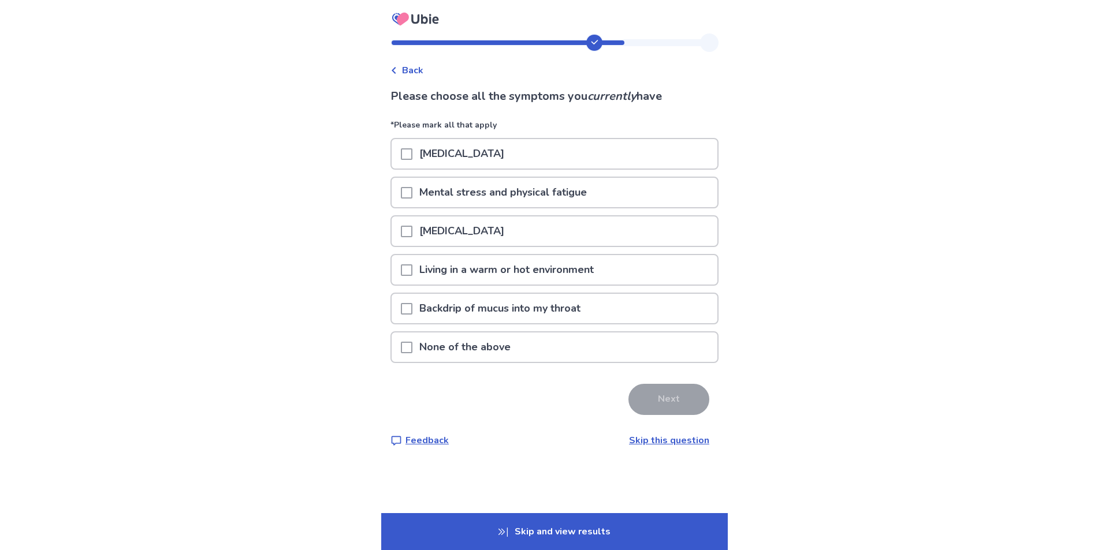
click at [481, 213] on div "Mental stress and physical fatigue" at bounding box center [554, 196] width 328 height 39
click at [481, 199] on p "Mental stress and physical fatigue" at bounding box center [502, 192] width 181 height 29
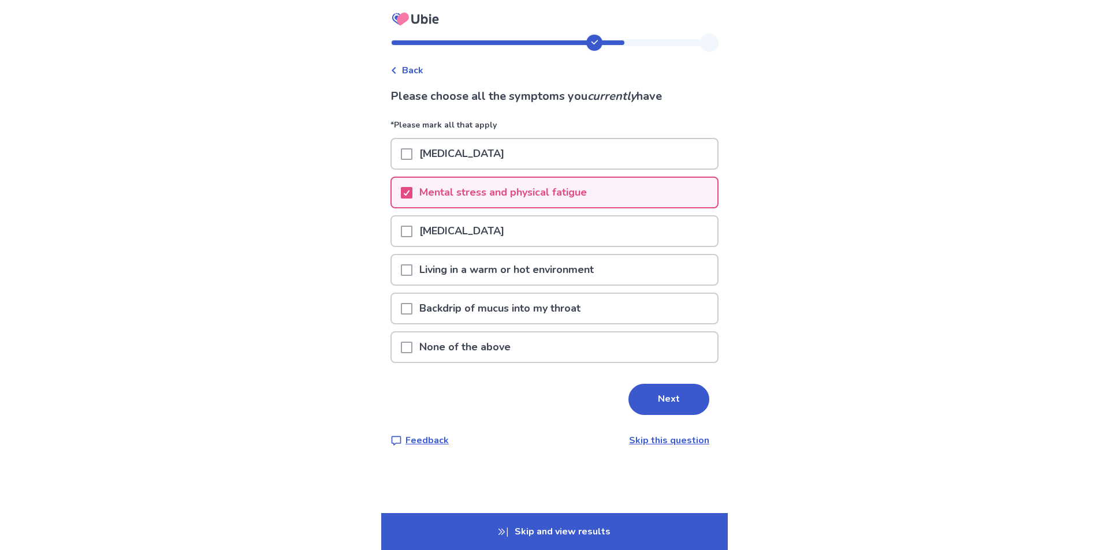
click at [512, 158] on div "[MEDICAL_DATA]" at bounding box center [555, 153] width 326 height 29
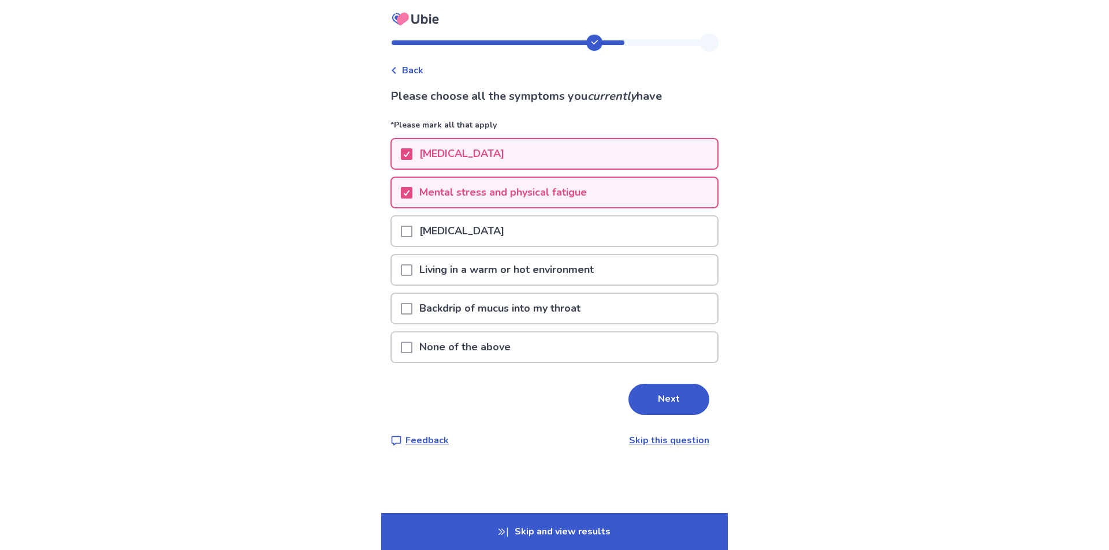
click at [576, 311] on p "Backdrip of mucus into my throat" at bounding box center [499, 308] width 175 height 29
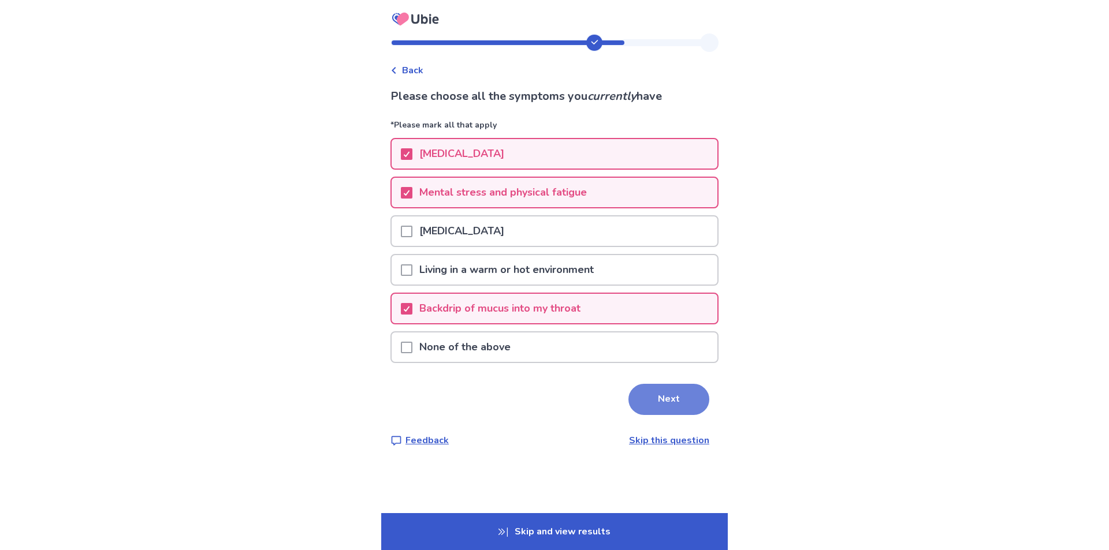
click at [658, 400] on button "Next" at bounding box center [668, 399] width 81 height 31
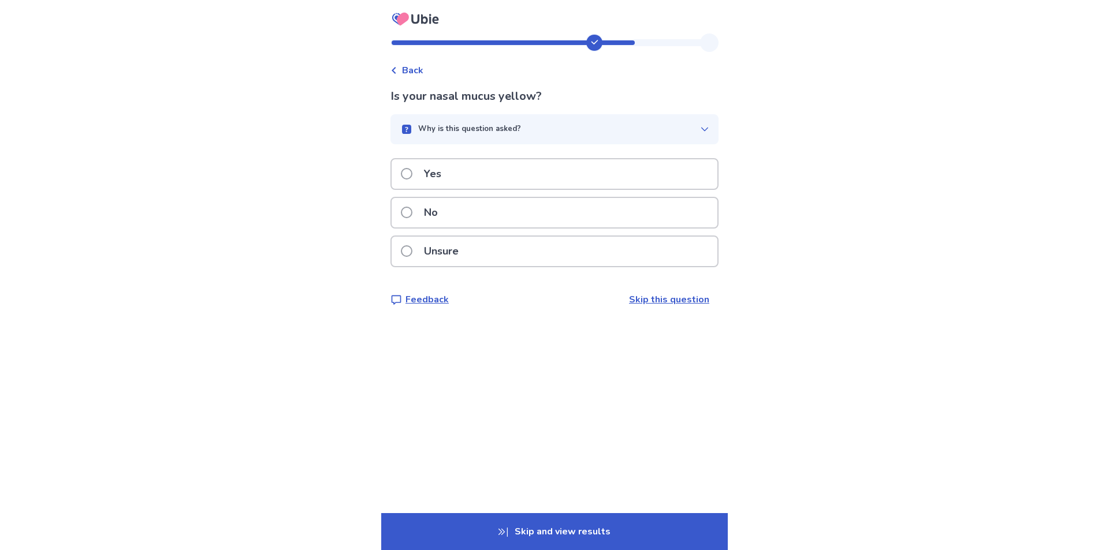
click at [425, 209] on p "No" at bounding box center [431, 212] width 28 height 29
click at [483, 226] on div "No" at bounding box center [555, 212] width 326 height 29
click at [541, 173] on div "Yes" at bounding box center [555, 173] width 326 height 29
click at [548, 173] on div "Yes" at bounding box center [555, 173] width 326 height 29
click at [519, 168] on div "Yes" at bounding box center [555, 173] width 326 height 29
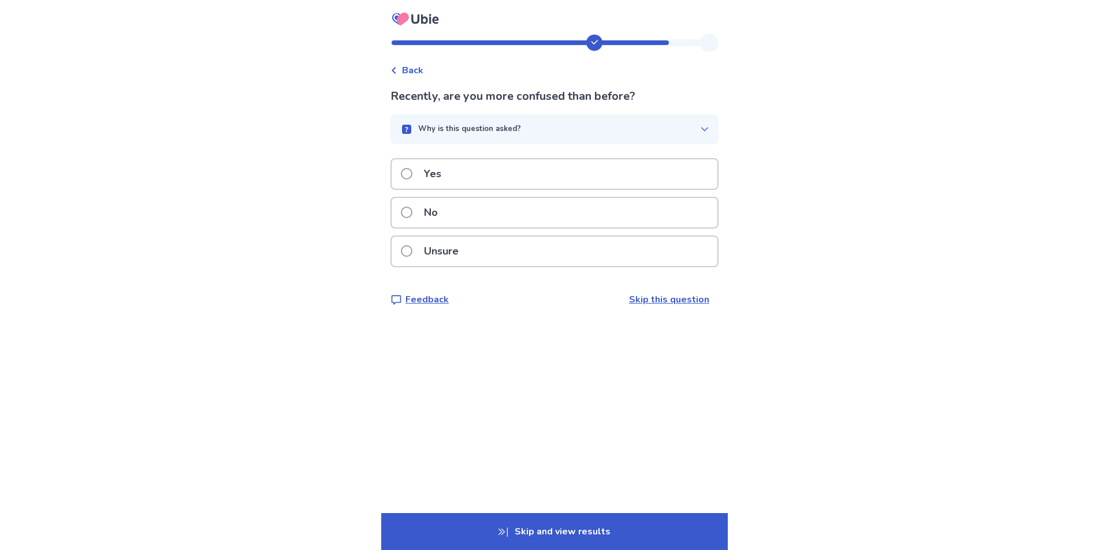
click at [485, 214] on div "No" at bounding box center [555, 212] width 326 height 29
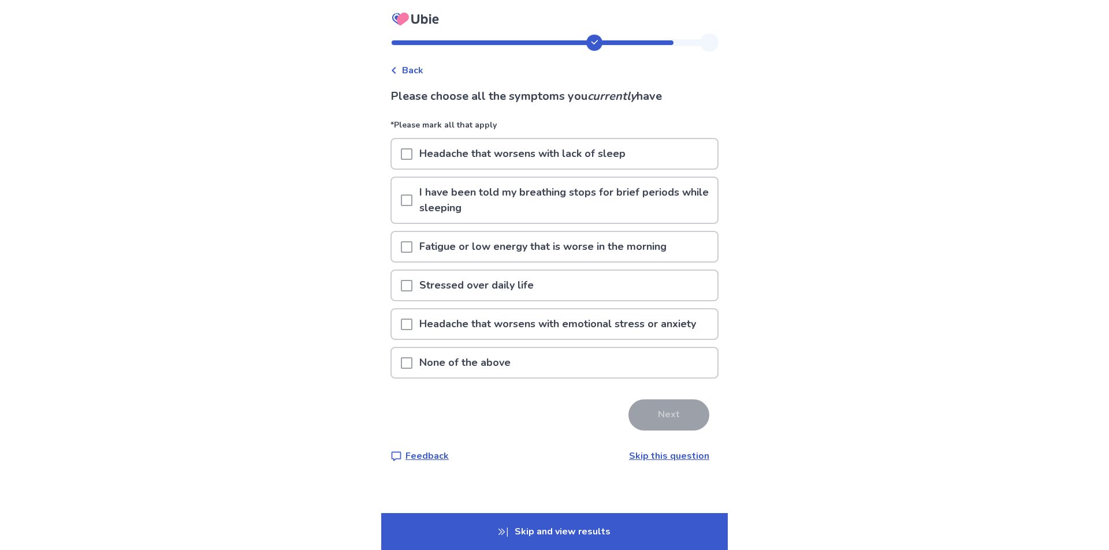
click at [518, 259] on p "Fatigue or low energy that is worse in the morning" at bounding box center [542, 246] width 261 height 29
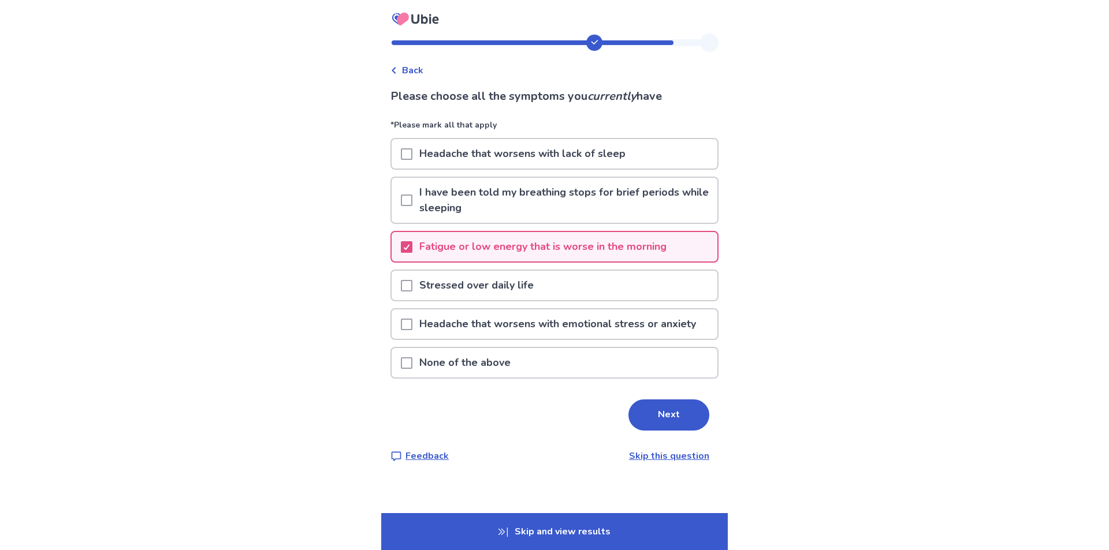
click at [594, 281] on div "Stressed over daily life" at bounding box center [555, 285] width 326 height 29
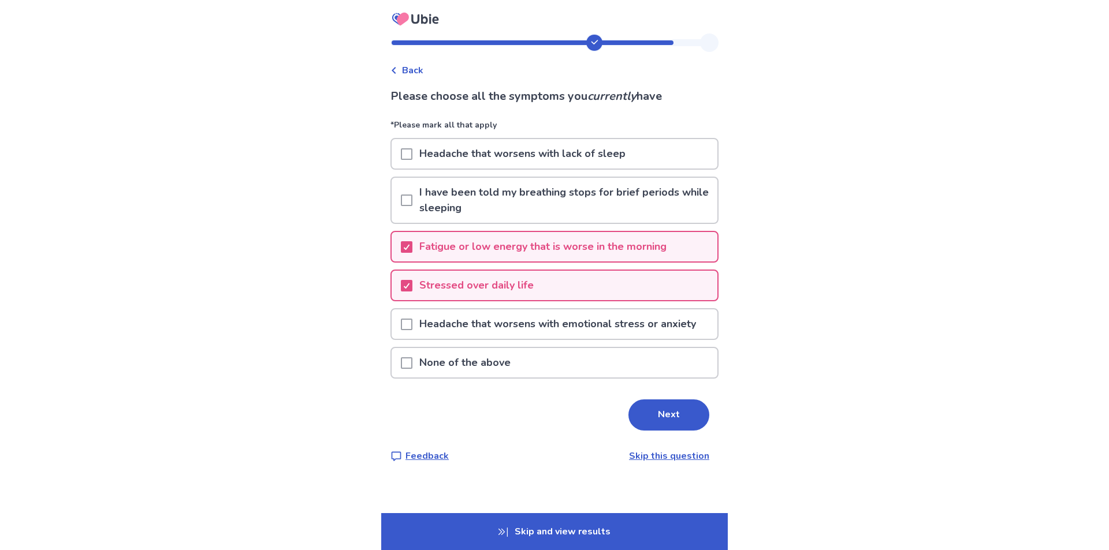
click at [643, 307] on div "Stressed over daily life" at bounding box center [554, 289] width 328 height 39
click at [643, 324] on p "Headache that worsens with emotional stress or anxiety" at bounding box center [557, 324] width 291 height 29
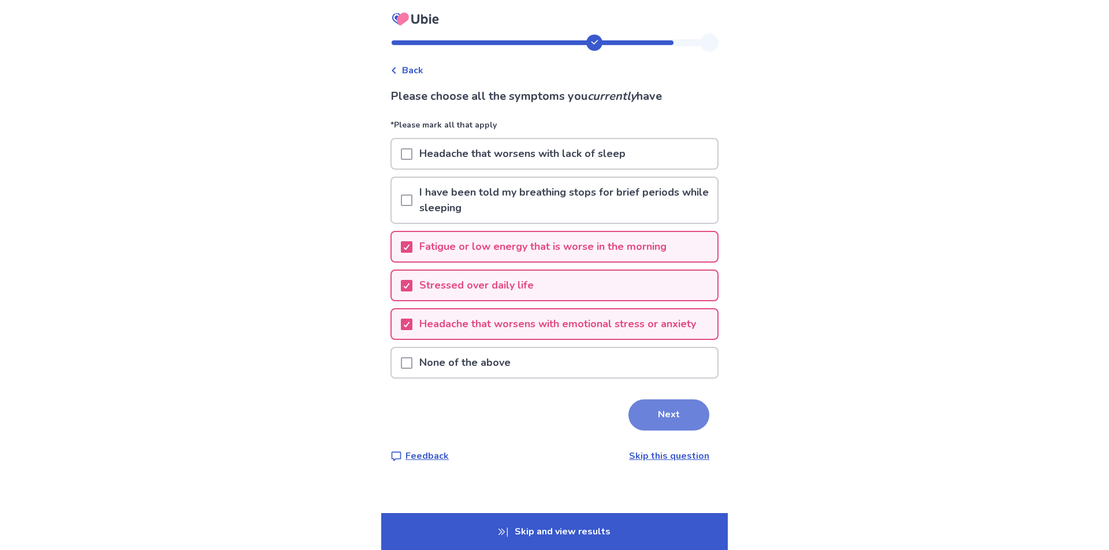
click at [675, 408] on button "Next" at bounding box center [668, 415] width 81 height 31
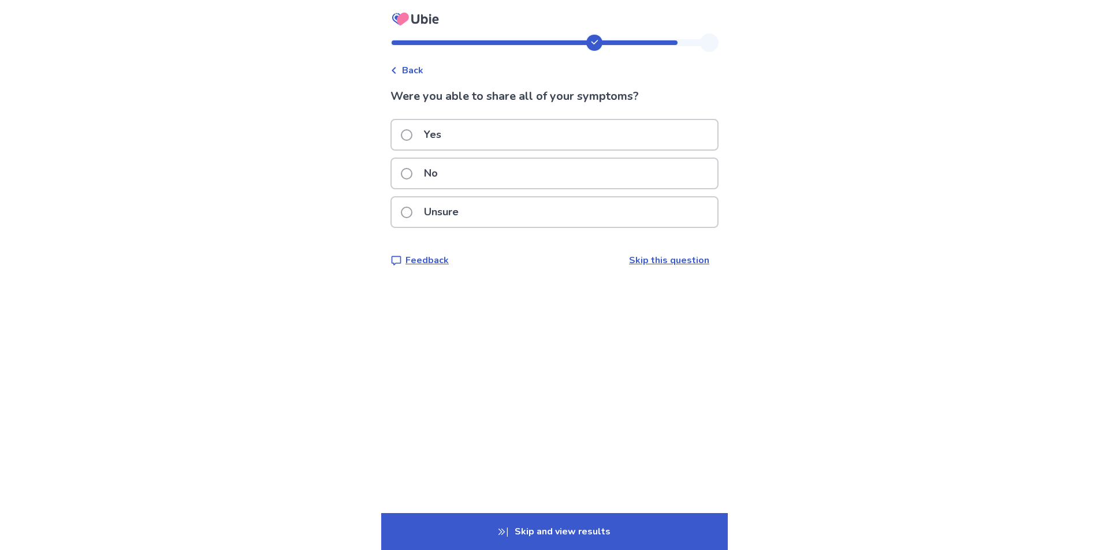
click at [466, 144] on div "Yes" at bounding box center [555, 134] width 326 height 29
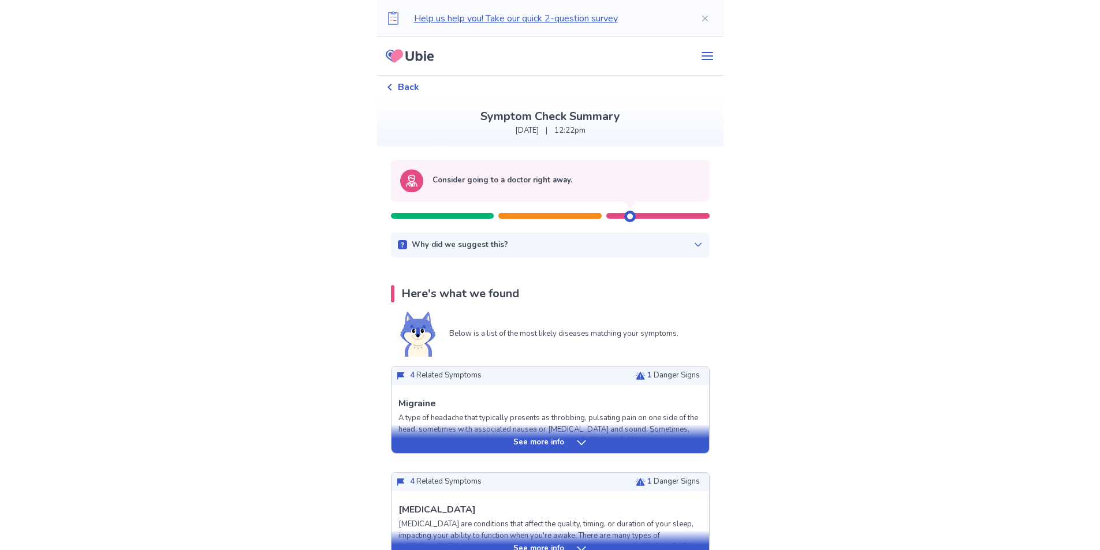
click at [473, 245] on p "Why did we suggest this?" at bounding box center [460, 246] width 96 height 12
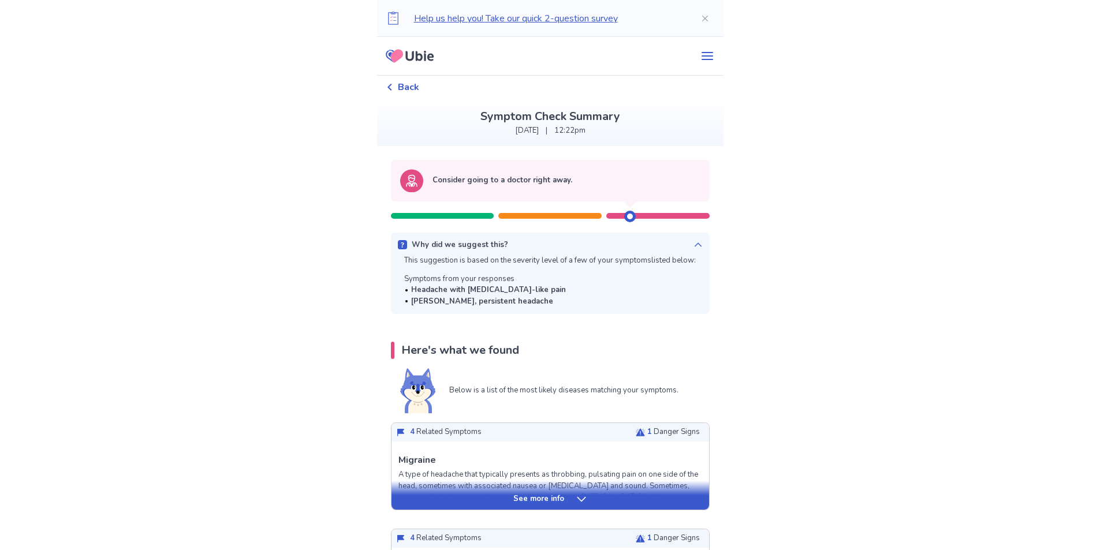
click at [473, 247] on p "Why did we suggest this?" at bounding box center [460, 246] width 96 height 12
